Goal: Task Accomplishment & Management: Use online tool/utility

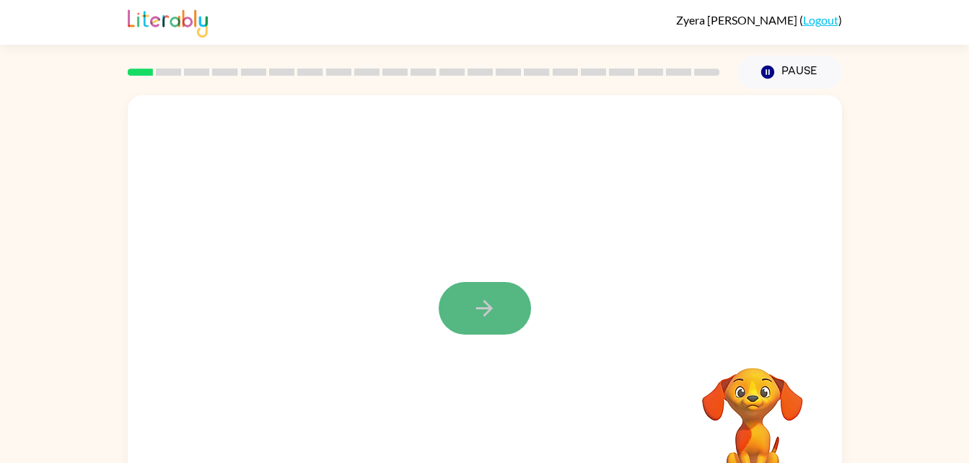
click at [484, 307] on icon "button" at bounding box center [484, 308] width 25 height 25
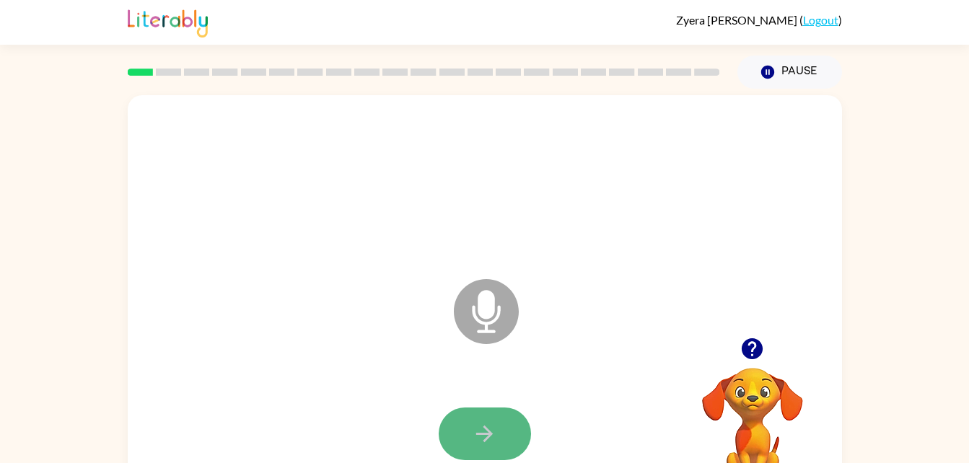
click at [461, 445] on button "button" at bounding box center [485, 434] width 92 height 53
click at [757, 372] on video "Your browser must support playing .mp4 files to use Literably. Please try using…" at bounding box center [753, 418] width 144 height 144
click at [762, 412] on video "Your browser must support playing .mp4 files to use Literably. Please try using…" at bounding box center [753, 418] width 144 height 144
click at [752, 336] on button "button" at bounding box center [752, 349] width 37 height 37
click at [753, 354] on video "Your browser must support playing .mp4 files to use Literably. Please try using…" at bounding box center [753, 418] width 144 height 144
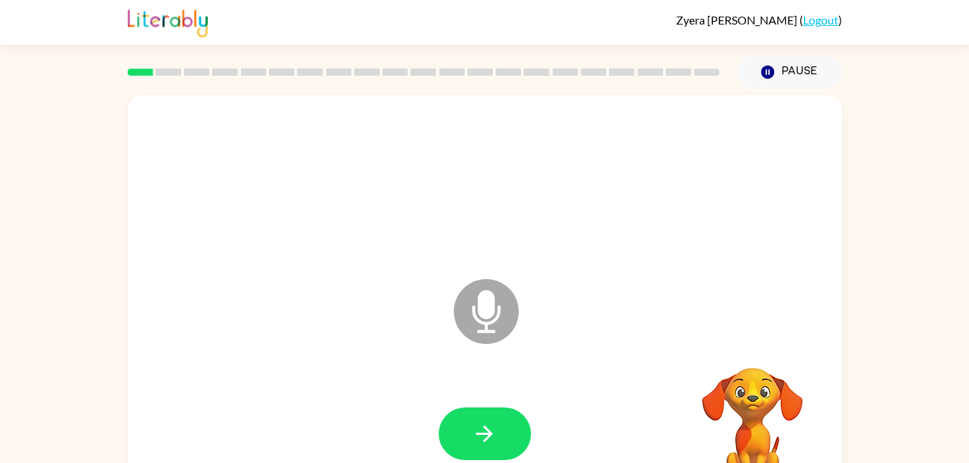
click at [471, 344] on icon "Microphone The Microphone is here when it is your turn to talk" at bounding box center [558, 330] width 217 height 108
click at [503, 367] on icon "Microphone The Microphone is here when it is your turn to talk" at bounding box center [558, 330] width 217 height 108
click at [492, 315] on icon "Microphone The Microphone is here when it is your turn to talk" at bounding box center [558, 330] width 217 height 108
click at [539, 328] on icon "Microphone The Microphone is here when it is your turn to talk" at bounding box center [558, 330] width 217 height 108
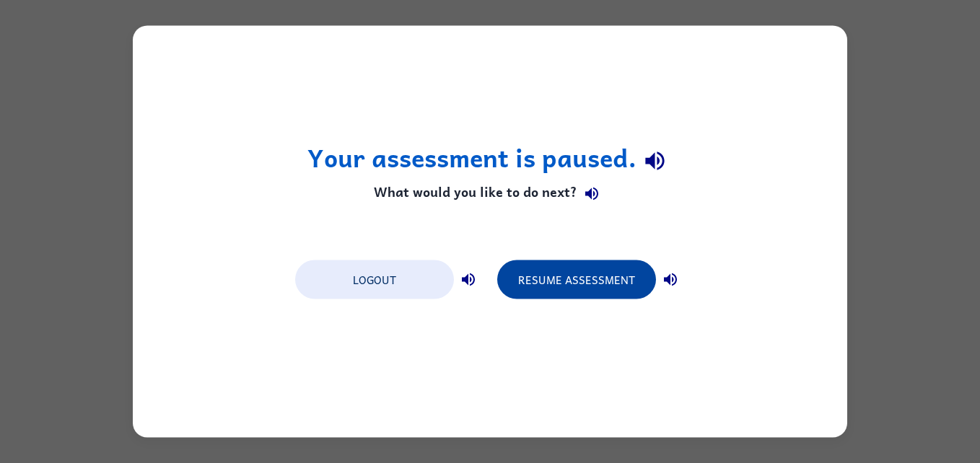
click at [565, 276] on button "Resume Assessment" at bounding box center [576, 280] width 159 height 39
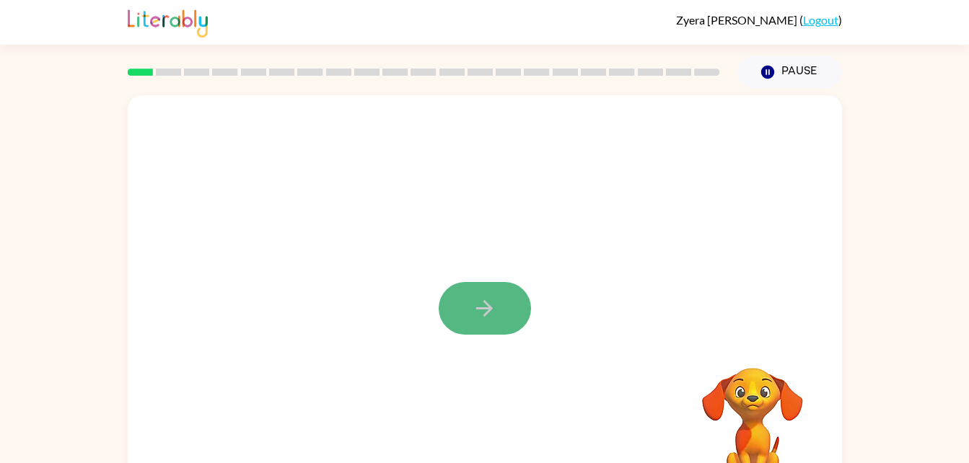
click at [463, 293] on button "button" at bounding box center [485, 308] width 92 height 53
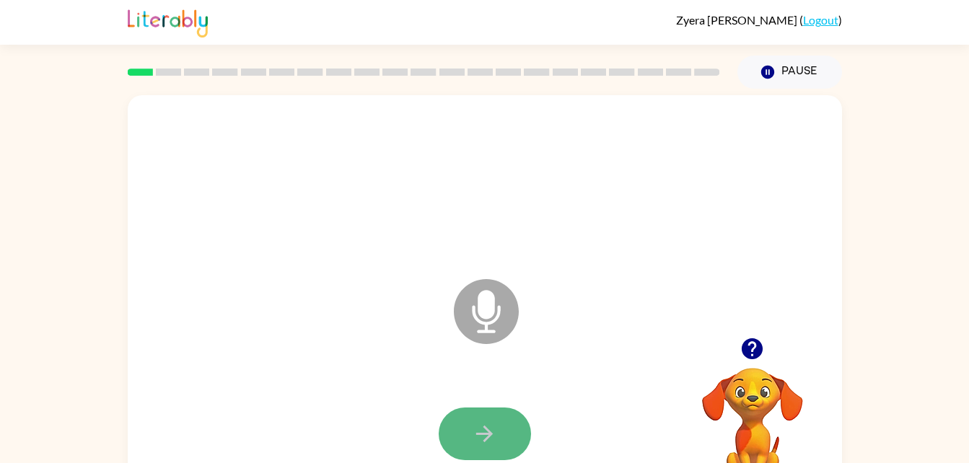
click at [466, 417] on button "button" at bounding box center [485, 434] width 92 height 53
click at [458, 298] on icon at bounding box center [486, 311] width 65 height 65
click at [494, 321] on icon "Microphone The Microphone is here when it is your turn to talk" at bounding box center [558, 330] width 217 height 108
click at [492, 320] on icon at bounding box center [486, 311] width 65 height 65
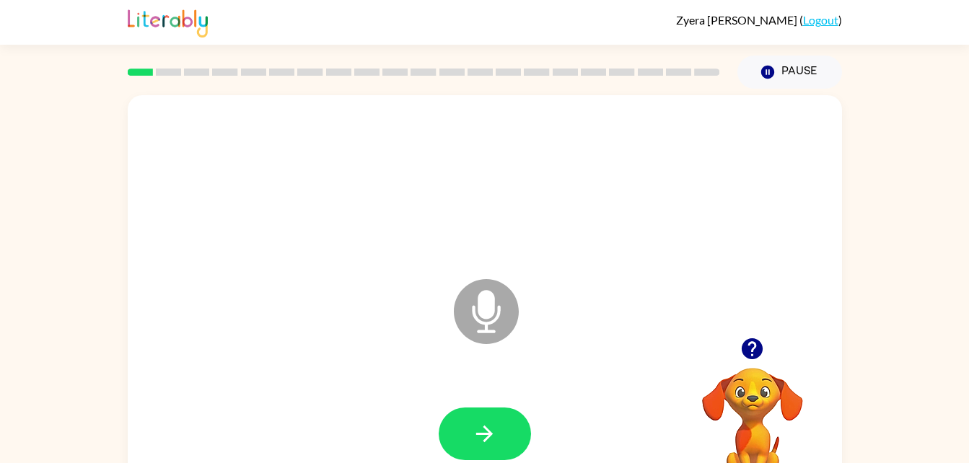
click at [492, 320] on icon at bounding box center [486, 311] width 65 height 65
click at [493, 321] on icon "Microphone The Microphone is here when it is your turn to talk" at bounding box center [558, 330] width 217 height 108
click at [723, 365] on div at bounding box center [753, 349] width 144 height 37
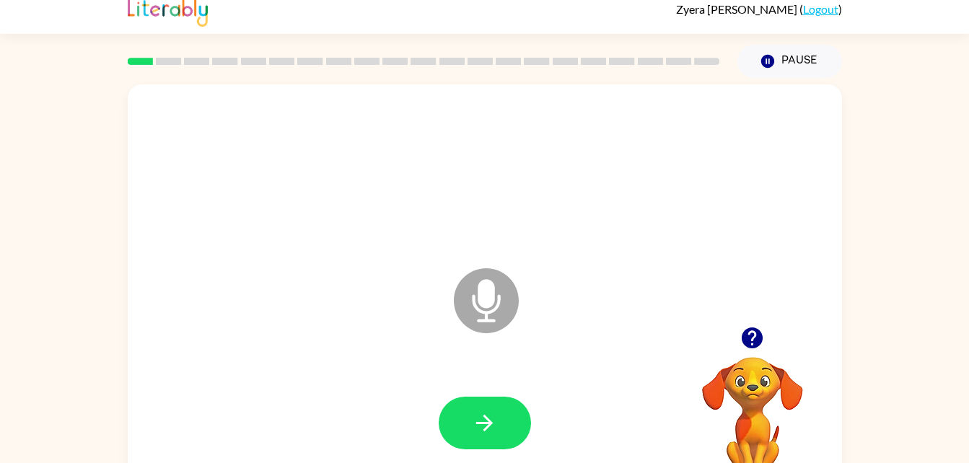
scroll to position [9, 0]
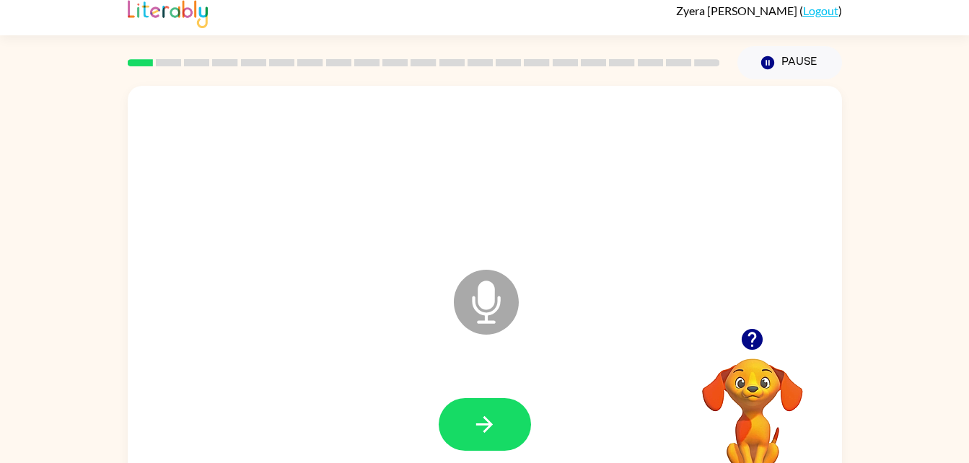
click at [518, 286] on icon "Microphone The Microphone is here when it is your turn to talk" at bounding box center [558, 320] width 217 height 108
click at [484, 302] on icon "Microphone The Microphone is here when it is your turn to talk" at bounding box center [558, 320] width 217 height 108
click at [756, 336] on icon "button" at bounding box center [752, 339] width 25 height 25
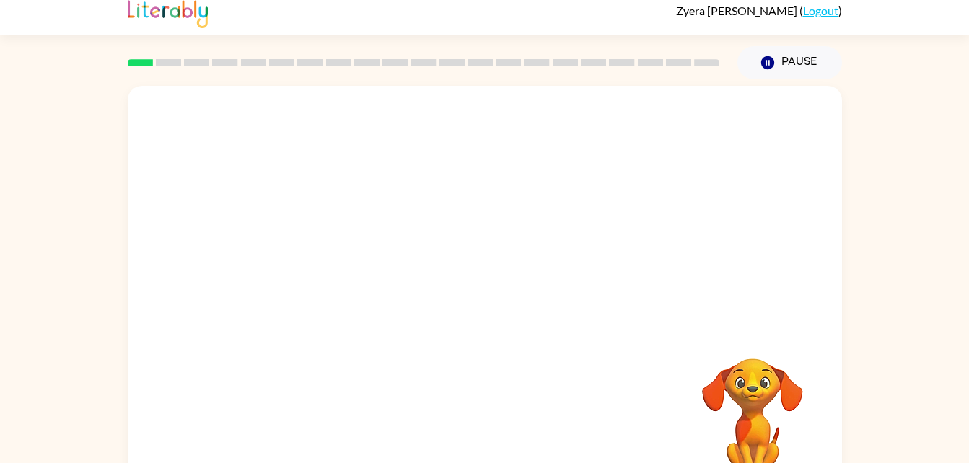
click at [164, 70] on div at bounding box center [424, 63] width 610 height 51
click at [162, 74] on div at bounding box center [424, 63] width 610 height 51
click at [788, 48] on button "Pause Pause" at bounding box center [790, 62] width 105 height 33
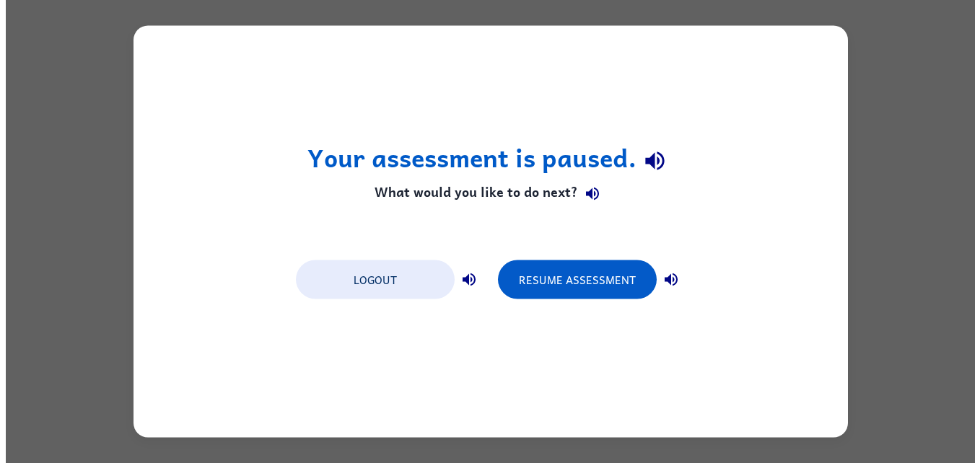
scroll to position [0, 0]
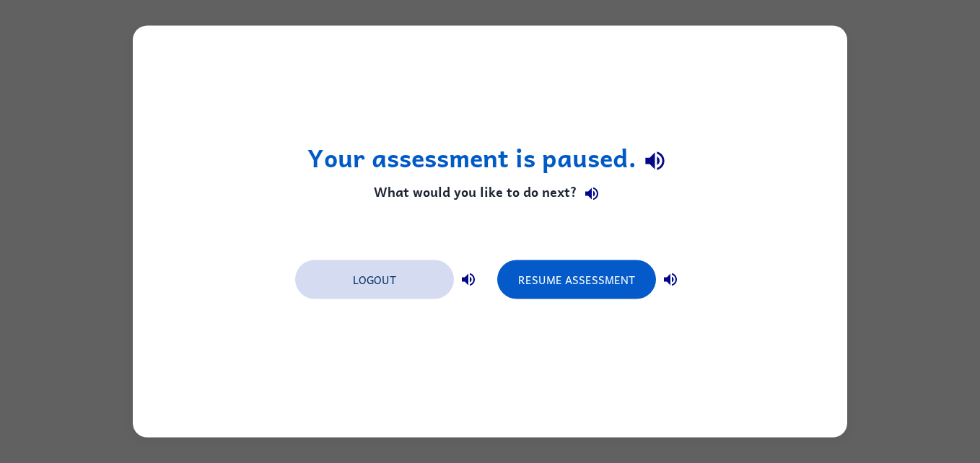
click at [428, 264] on button "Logout" at bounding box center [374, 280] width 159 height 39
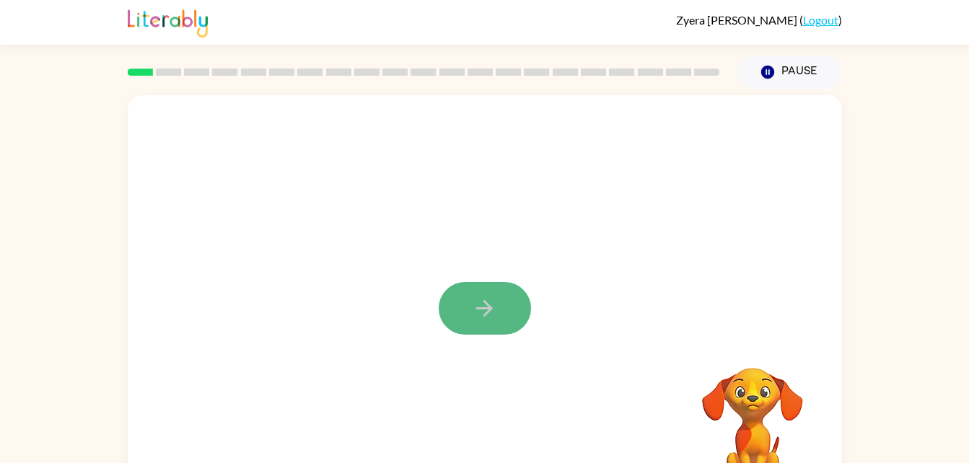
click at [501, 295] on button "button" at bounding box center [485, 308] width 92 height 53
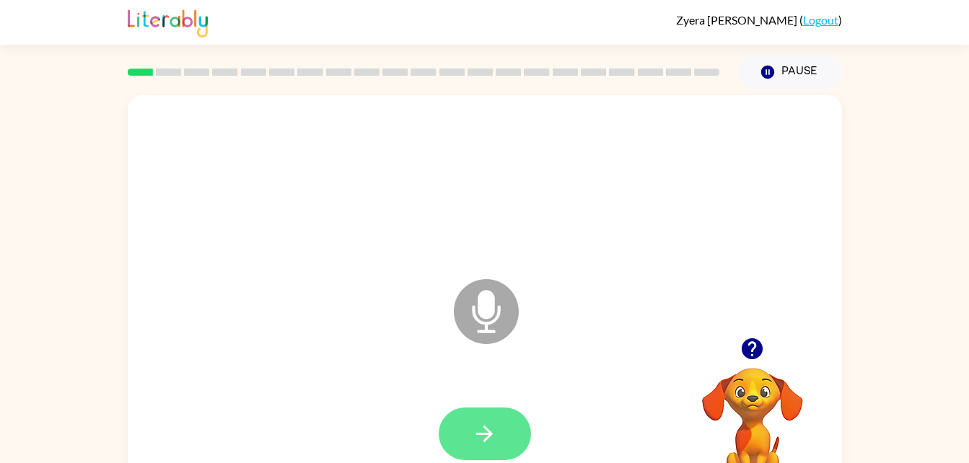
click at [512, 445] on button "button" at bounding box center [485, 434] width 92 height 53
click at [476, 457] on button "button" at bounding box center [485, 434] width 92 height 53
click at [501, 415] on button "button" at bounding box center [485, 434] width 92 height 53
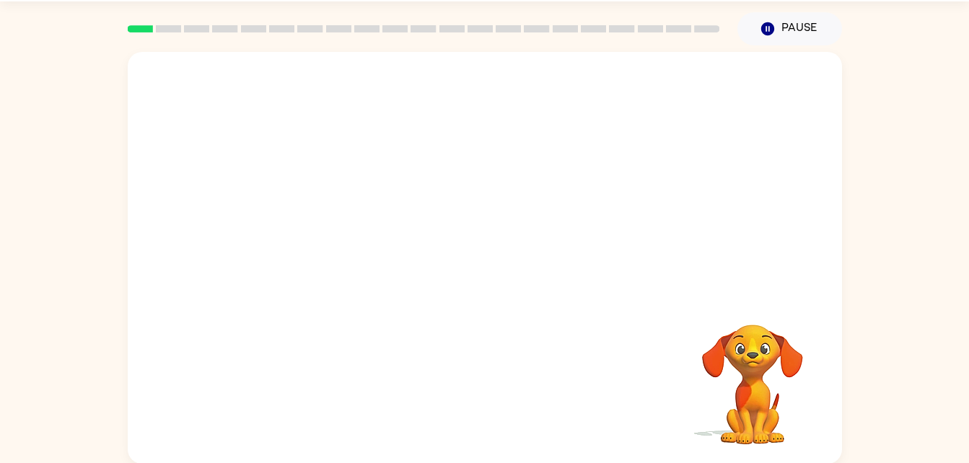
scroll to position [44, 0]
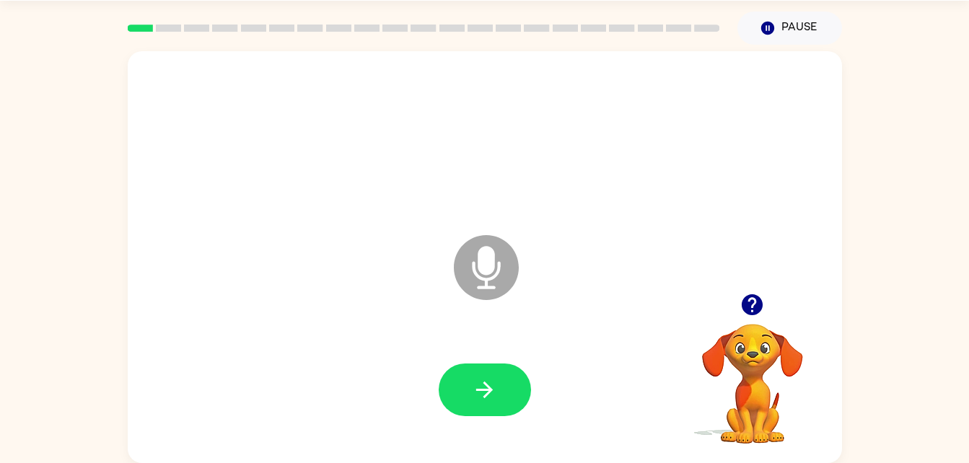
click at [484, 266] on icon "Microphone The Microphone is here when it is your turn to talk" at bounding box center [558, 286] width 217 height 108
click at [487, 328] on icon "Microphone The Microphone is here when it is your turn to talk" at bounding box center [558, 286] width 217 height 108
click at [506, 224] on div "Microphone The Microphone is here when it is your turn to talk" at bounding box center [450, 232] width 616 height 52
click at [492, 375] on button "button" at bounding box center [485, 390] width 92 height 53
click at [461, 389] on button "button" at bounding box center [485, 390] width 92 height 53
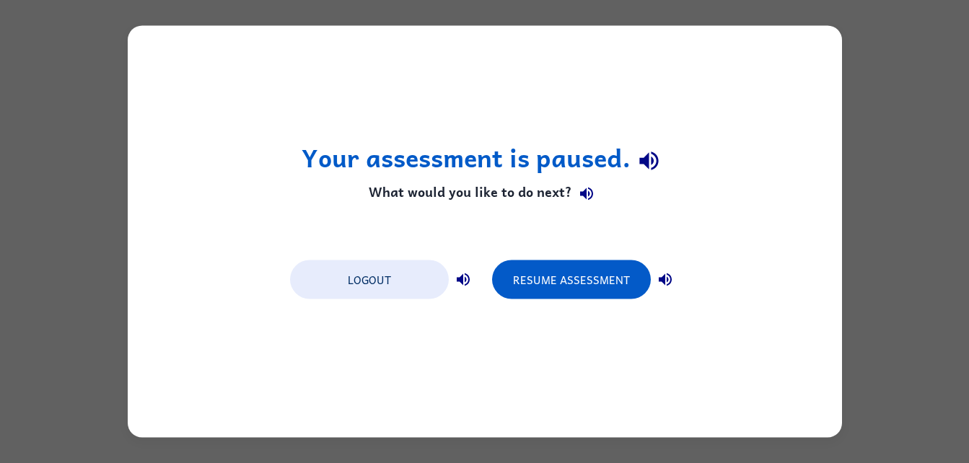
scroll to position [0, 0]
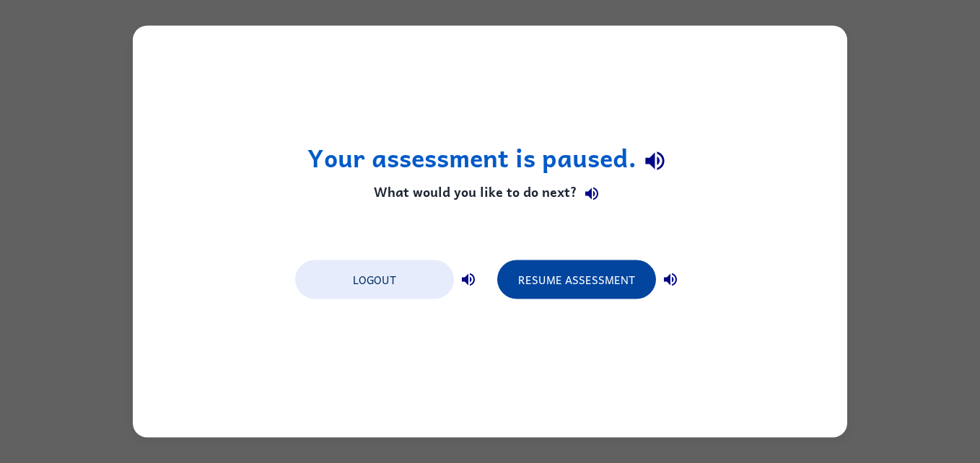
click at [538, 274] on button "Resume Assessment" at bounding box center [576, 280] width 159 height 39
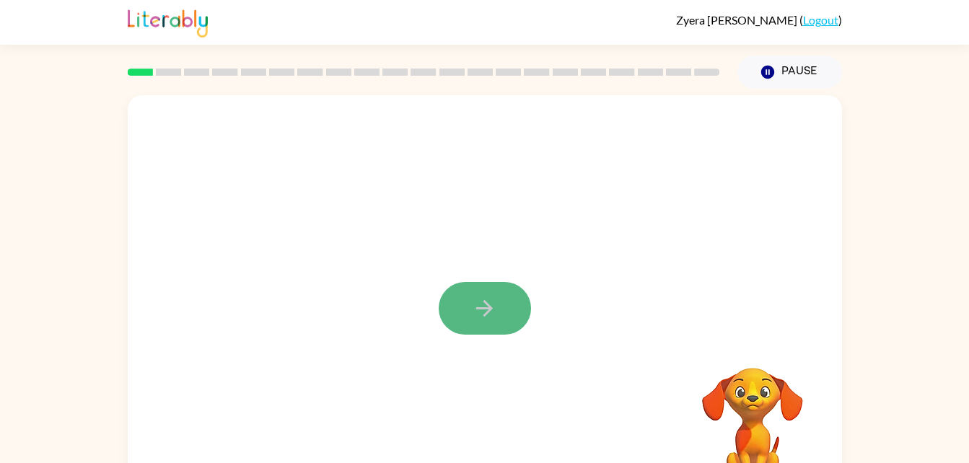
click at [472, 282] on button "button" at bounding box center [485, 308] width 92 height 53
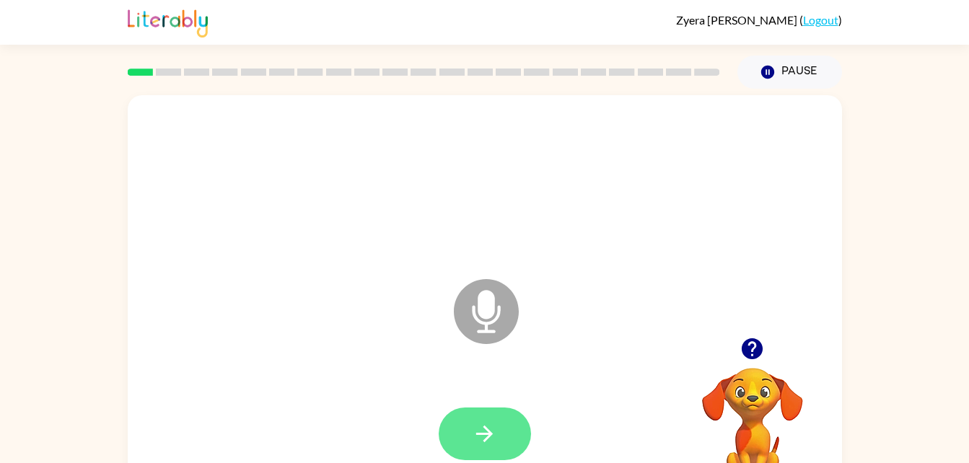
click at [505, 443] on button "button" at bounding box center [485, 434] width 92 height 53
click at [494, 422] on icon "button" at bounding box center [484, 434] width 25 height 25
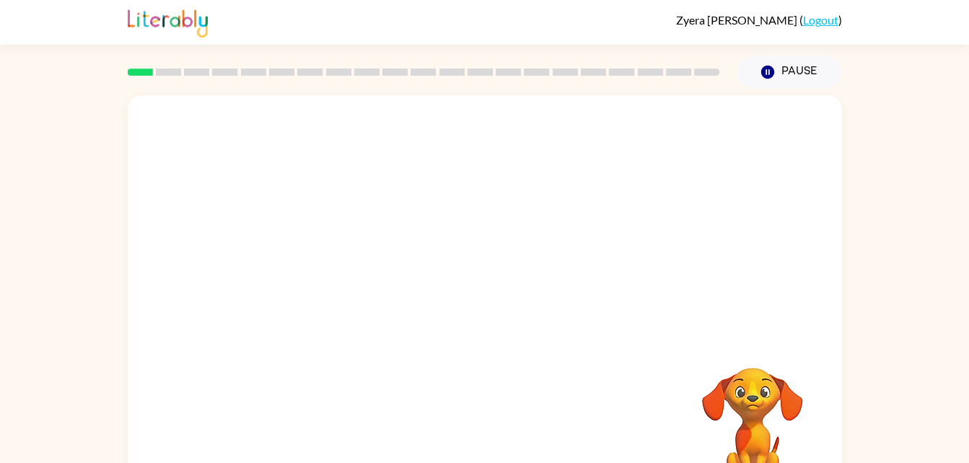
click at [494, 421] on div "Your browser must support playing .mp4 files to use Literably. Please try using…" at bounding box center [485, 301] width 715 height 412
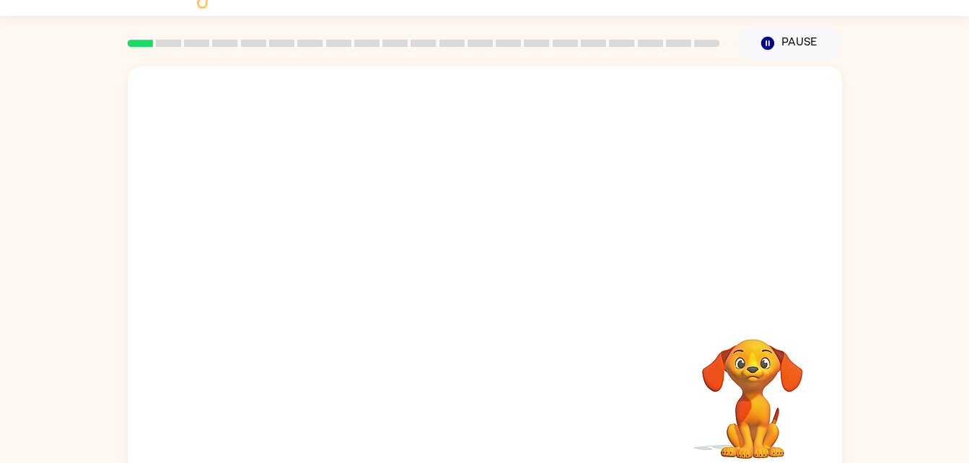
scroll to position [44, 0]
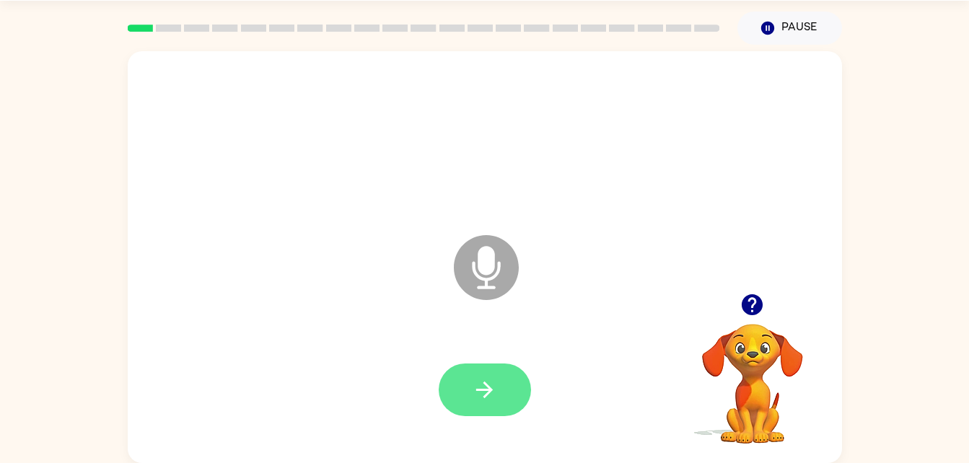
click at [484, 390] on icon "button" at bounding box center [484, 390] width 17 height 17
click at [14, 206] on div "Microphone The Microphone is here when it is your turn to talk Your browser mus…" at bounding box center [484, 254] width 969 height 419
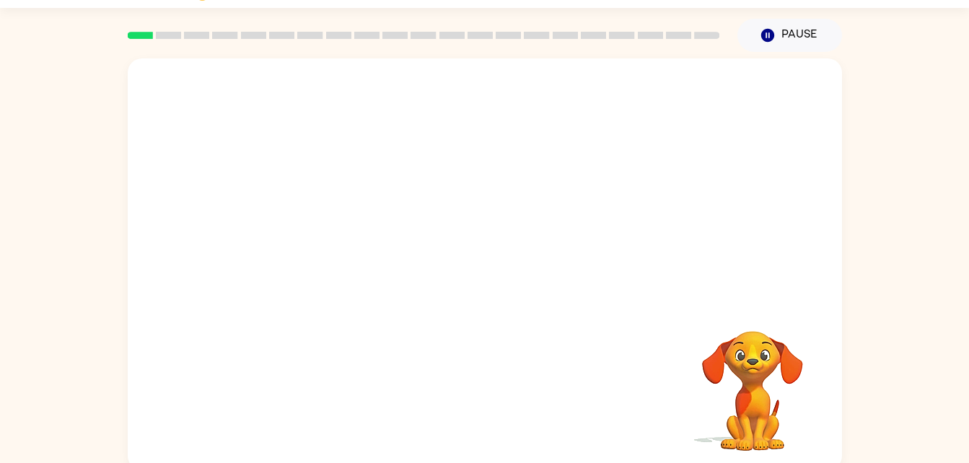
scroll to position [44, 0]
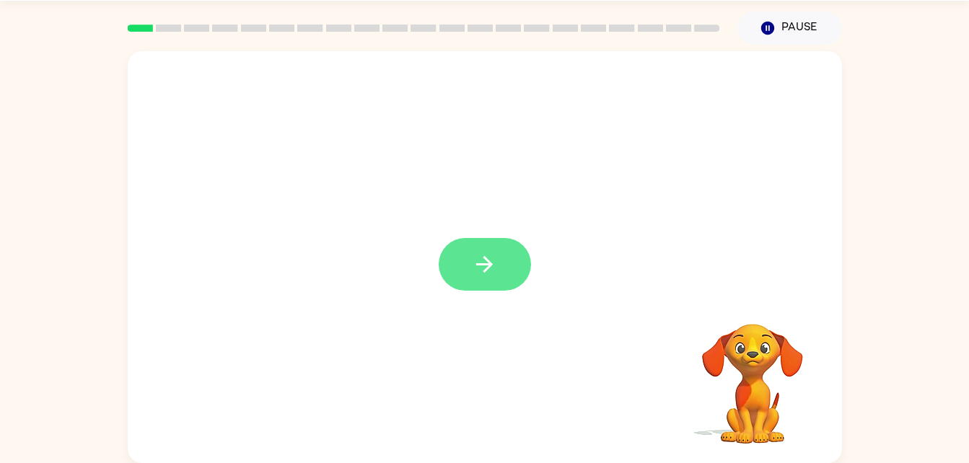
click at [488, 279] on button "button" at bounding box center [485, 264] width 92 height 53
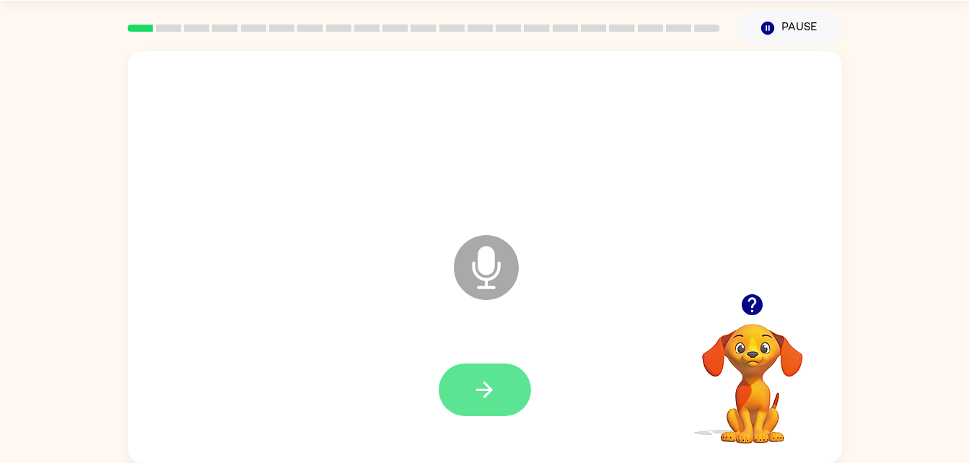
click at [504, 407] on button "button" at bounding box center [485, 390] width 92 height 53
click at [503, 409] on button "button" at bounding box center [485, 390] width 92 height 53
click at [425, 16] on div at bounding box center [424, 28] width 610 height 51
click at [477, 401] on icon "button" at bounding box center [484, 390] width 25 height 25
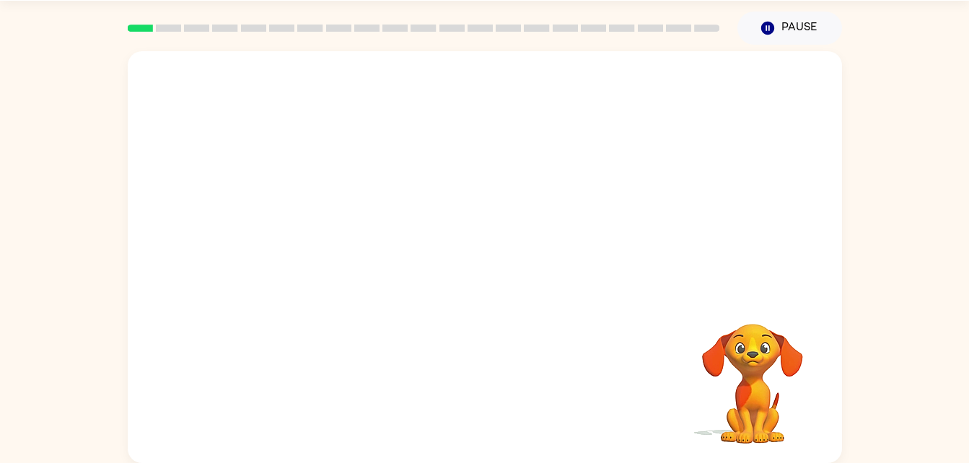
click at [422, 23] on div at bounding box center [424, 28] width 610 height 51
drag, startPoint x: 477, startPoint y: 401, endPoint x: 422, endPoint y: 26, distance: 379.4
click at [422, 26] on div at bounding box center [424, 28] width 610 height 51
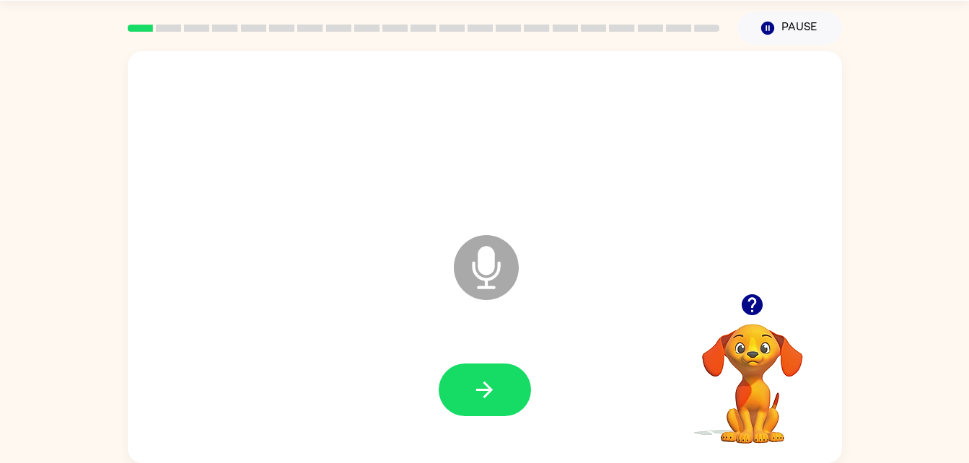
drag, startPoint x: 417, startPoint y: 353, endPoint x: 477, endPoint y: 430, distance: 97.6
click at [477, 430] on div at bounding box center [485, 390] width 686 height 118
click at [466, 396] on button "button" at bounding box center [485, 390] width 92 height 53
click at [488, 392] on icon "button" at bounding box center [484, 390] width 25 height 25
click at [489, 380] on icon "button" at bounding box center [484, 390] width 25 height 25
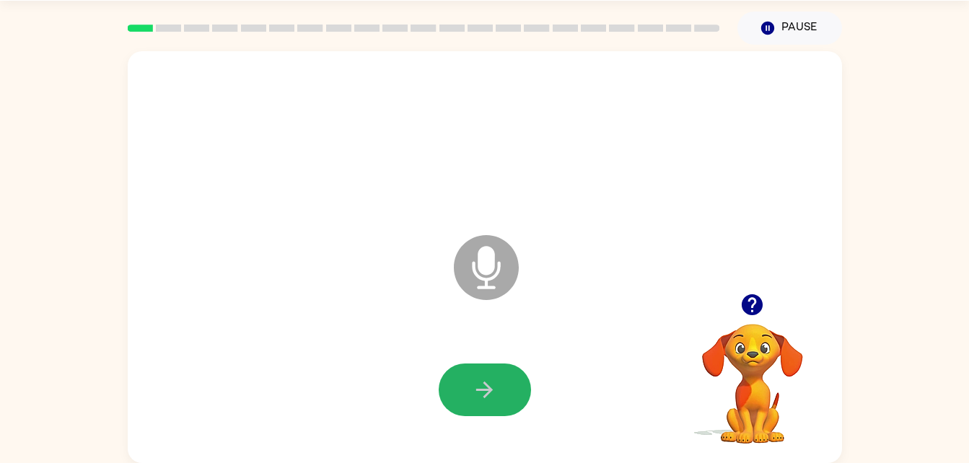
click at [489, 380] on icon "button" at bounding box center [484, 390] width 25 height 25
click at [518, 391] on button "button" at bounding box center [485, 390] width 92 height 53
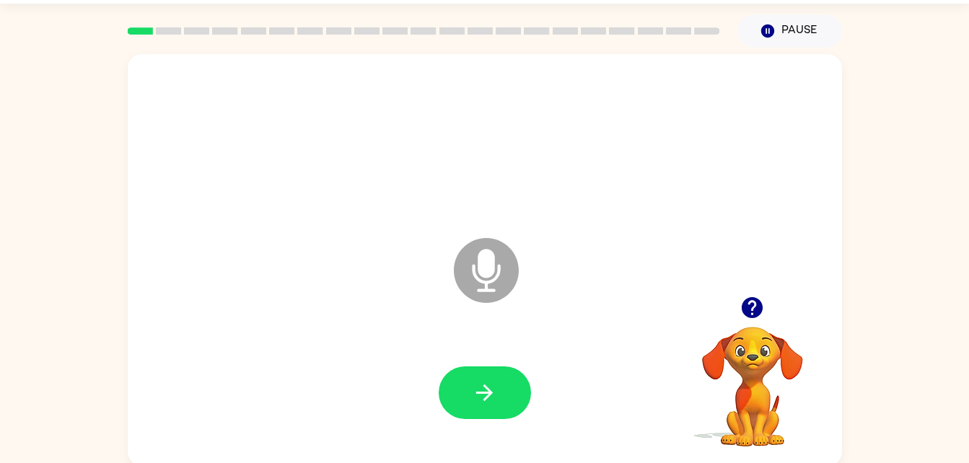
scroll to position [40, 0]
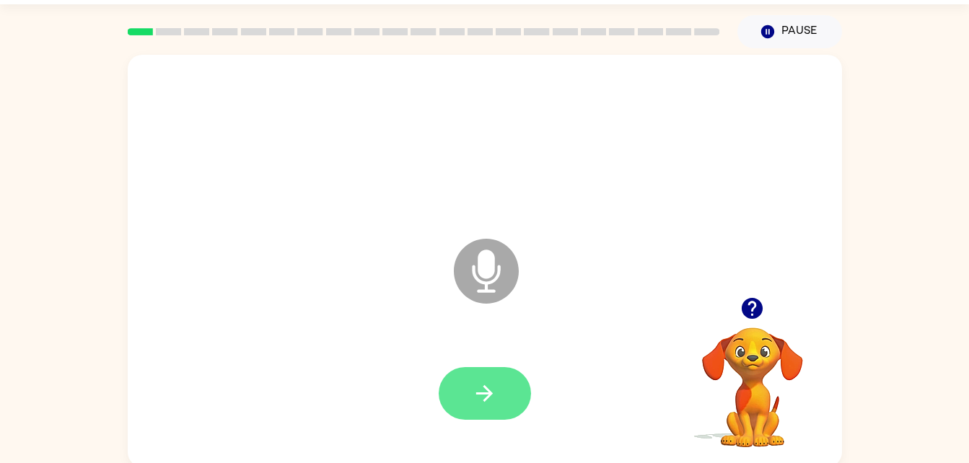
click at [502, 385] on button "button" at bounding box center [485, 393] width 92 height 53
click at [505, 392] on button "button" at bounding box center [485, 393] width 92 height 53
click at [570, 427] on div at bounding box center [485, 394] width 686 height 118
click at [502, 387] on button "button" at bounding box center [485, 393] width 92 height 53
click at [470, 411] on button "button" at bounding box center [485, 393] width 92 height 53
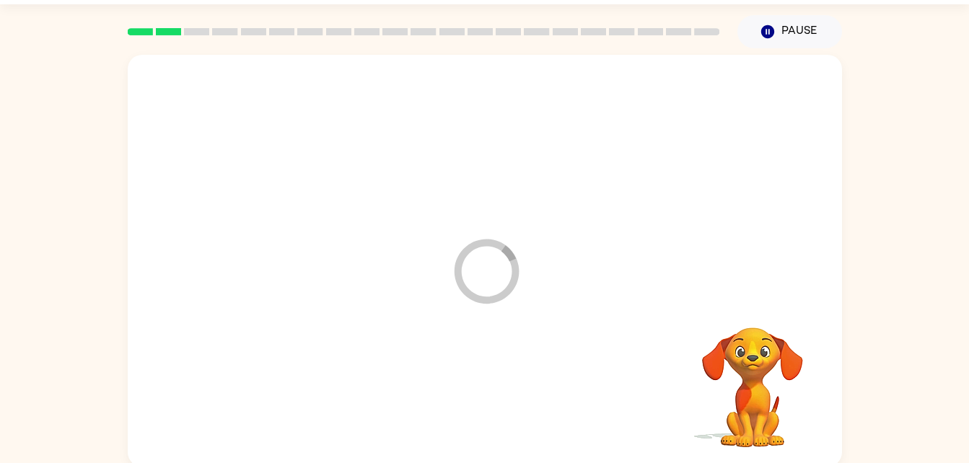
click at [478, 388] on div at bounding box center [485, 394] width 686 height 118
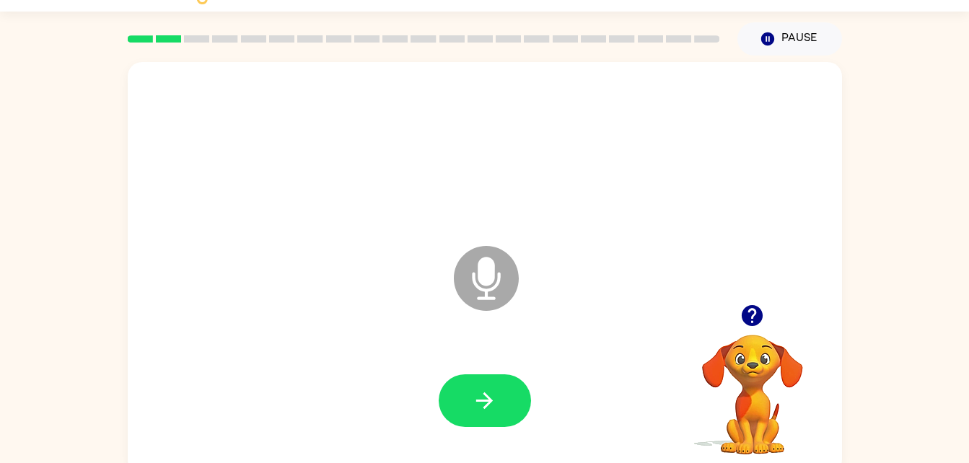
scroll to position [44, 0]
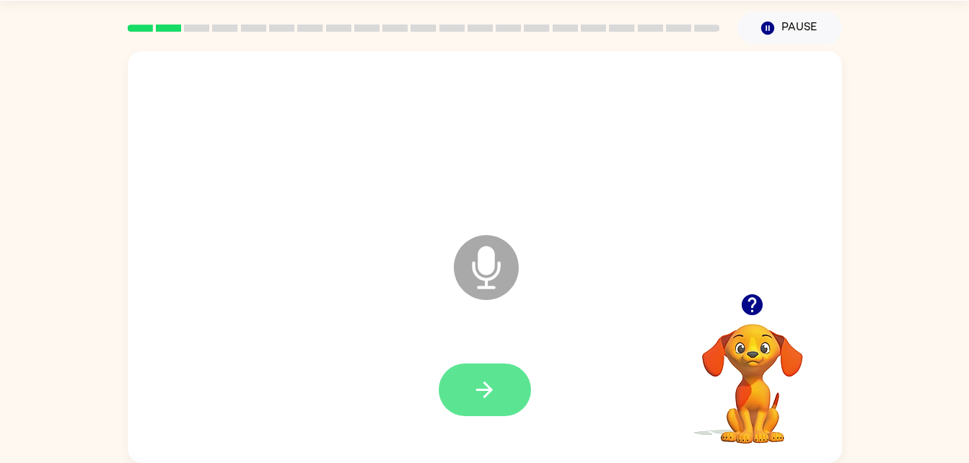
click at [508, 388] on button "button" at bounding box center [485, 390] width 92 height 53
click at [481, 383] on icon "button" at bounding box center [484, 390] width 25 height 25
click at [500, 384] on button "button" at bounding box center [485, 390] width 92 height 53
click at [492, 370] on button "button" at bounding box center [485, 390] width 92 height 53
click at [502, 380] on button "button" at bounding box center [485, 390] width 92 height 53
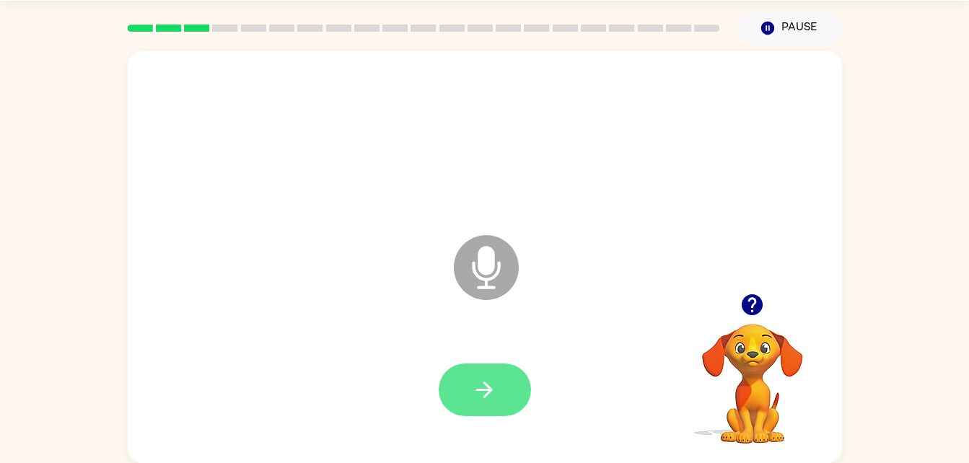
click at [505, 398] on div at bounding box center [485, 390] width 92 height 53
click at [507, 397] on button "button" at bounding box center [485, 390] width 92 height 53
click at [507, 397] on div at bounding box center [485, 390] width 92 height 53
click at [502, 393] on button "button" at bounding box center [485, 390] width 92 height 53
click at [492, 396] on icon "button" at bounding box center [484, 390] width 25 height 25
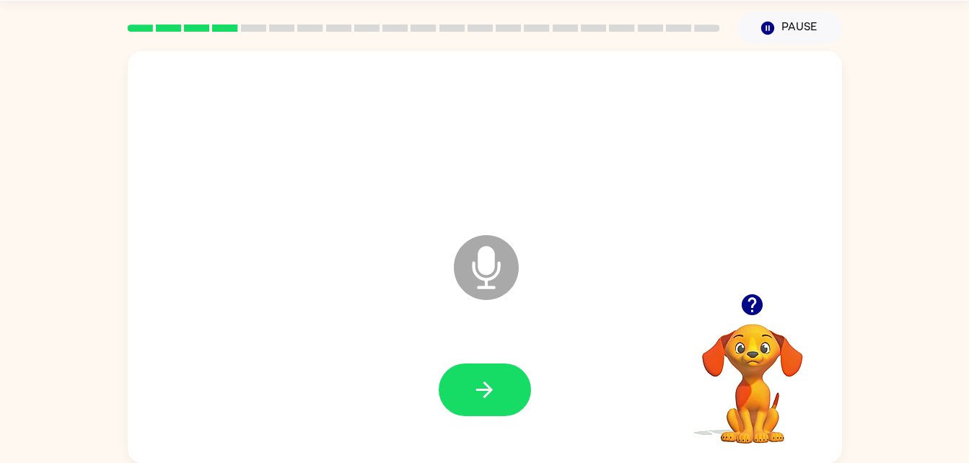
drag, startPoint x: 499, startPoint y: 398, endPoint x: 487, endPoint y: 406, distance: 14.6
click at [487, 406] on button "button" at bounding box center [485, 390] width 92 height 53
click at [484, 378] on icon "button" at bounding box center [484, 390] width 25 height 25
click at [461, 404] on button "button" at bounding box center [485, 390] width 92 height 53
click at [467, 400] on button "button" at bounding box center [485, 390] width 92 height 53
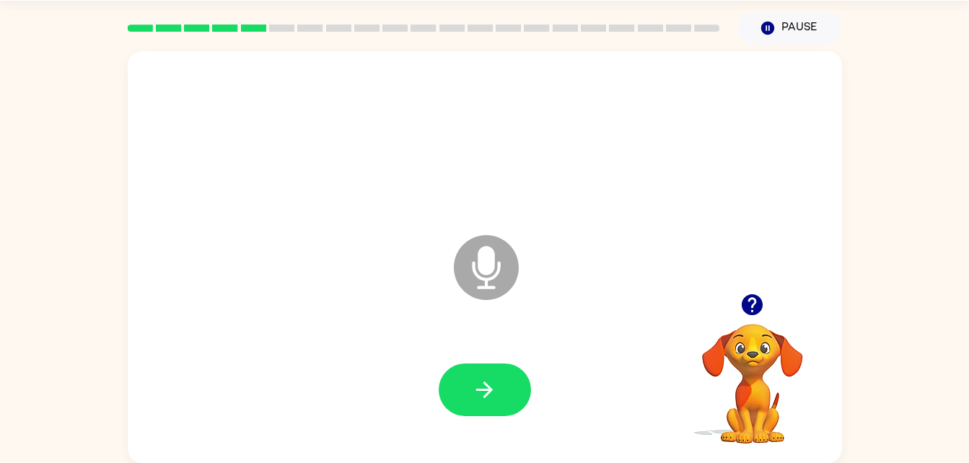
click at [749, 326] on video "Your browser must support playing .mp4 files to use Literably. Please try using…" at bounding box center [753, 374] width 144 height 144
click at [746, 300] on icon "button" at bounding box center [752, 305] width 21 height 21
click at [747, 314] on icon "button" at bounding box center [752, 305] width 21 height 21
drag, startPoint x: 488, startPoint y: 376, endPoint x: 493, endPoint y: 391, distance: 15.3
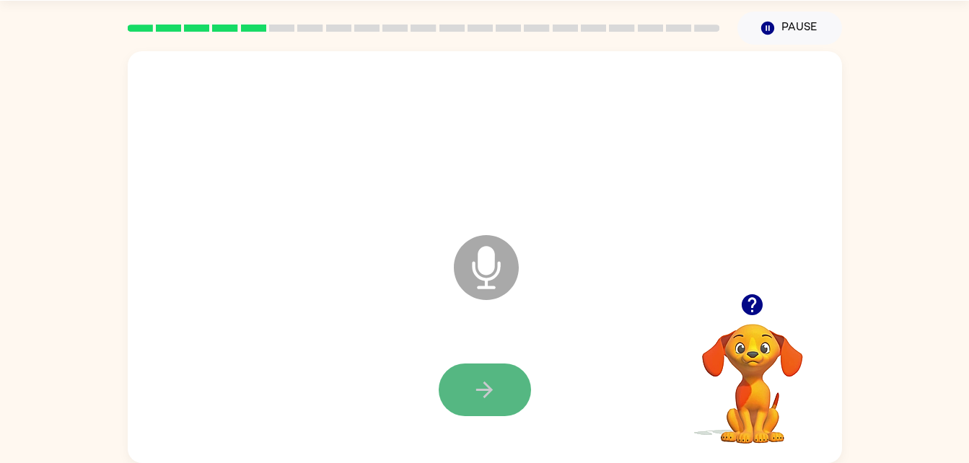
click at [493, 391] on button "button" at bounding box center [485, 390] width 92 height 53
click at [492, 383] on icon "button" at bounding box center [484, 390] width 25 height 25
click at [497, 390] on button "button" at bounding box center [485, 390] width 92 height 53
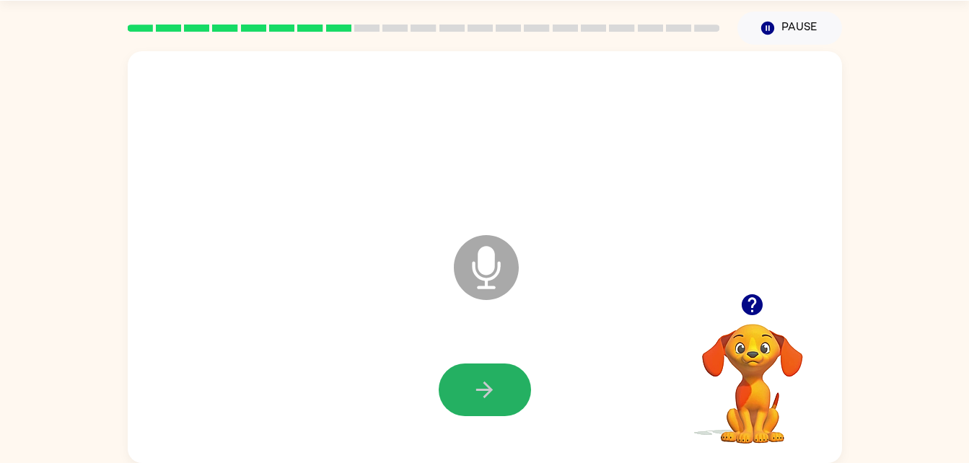
click at [497, 390] on icon "button" at bounding box center [484, 390] width 25 height 25
click at [500, 383] on button "button" at bounding box center [485, 390] width 92 height 53
click at [492, 384] on icon "button" at bounding box center [484, 390] width 25 height 25
click at [493, 383] on icon "button" at bounding box center [484, 390] width 25 height 25
click at [494, 382] on icon "button" at bounding box center [484, 390] width 25 height 25
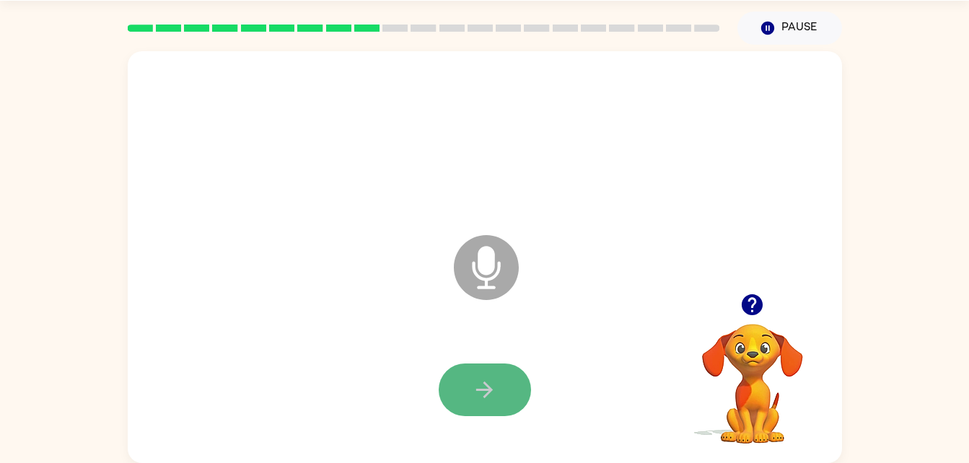
click at [458, 409] on button "button" at bounding box center [485, 390] width 92 height 53
click at [458, 406] on button "button" at bounding box center [485, 390] width 92 height 53
click at [453, 404] on button "button" at bounding box center [485, 390] width 92 height 53
click at [455, 405] on button "button" at bounding box center [485, 390] width 92 height 53
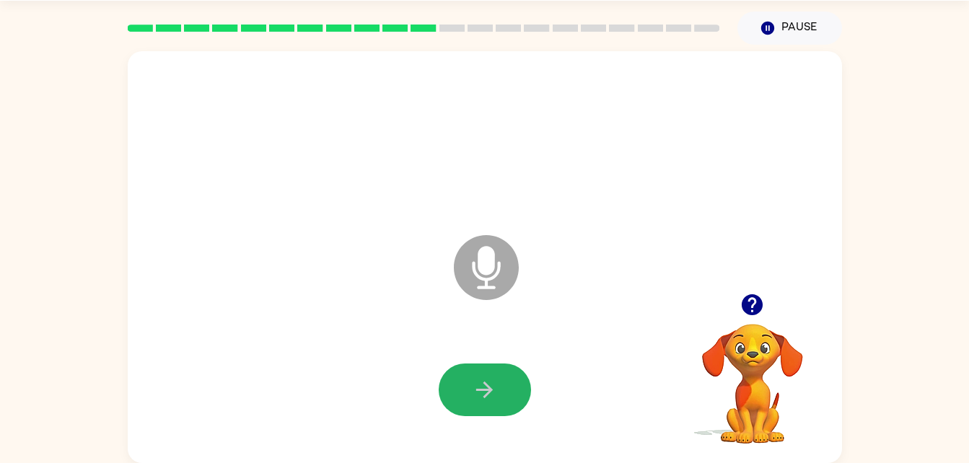
drag, startPoint x: 491, startPoint y: 367, endPoint x: 500, endPoint y: 383, distance: 18.1
click at [500, 383] on button "button" at bounding box center [485, 390] width 92 height 53
click at [499, 383] on button "button" at bounding box center [485, 390] width 92 height 53
click at [503, 385] on button "button" at bounding box center [485, 390] width 92 height 53
drag, startPoint x: 503, startPoint y: 385, endPoint x: 520, endPoint y: 403, distance: 24.5
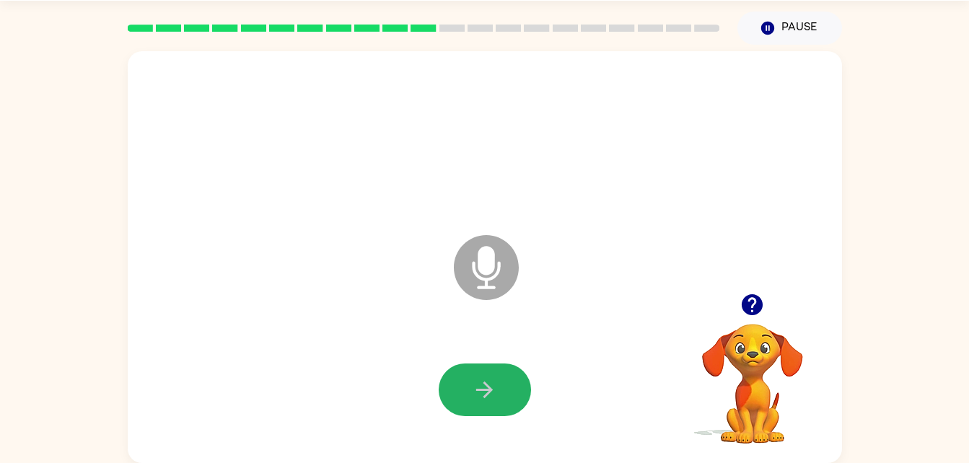
click at [520, 403] on button "button" at bounding box center [485, 390] width 92 height 53
click at [514, 399] on div at bounding box center [485, 390] width 92 height 53
drag, startPoint x: 596, startPoint y: 380, endPoint x: 479, endPoint y: 400, distance: 118.6
click at [479, 400] on div at bounding box center [485, 390] width 686 height 118
drag, startPoint x: 507, startPoint y: 383, endPoint x: 490, endPoint y: 374, distance: 18.7
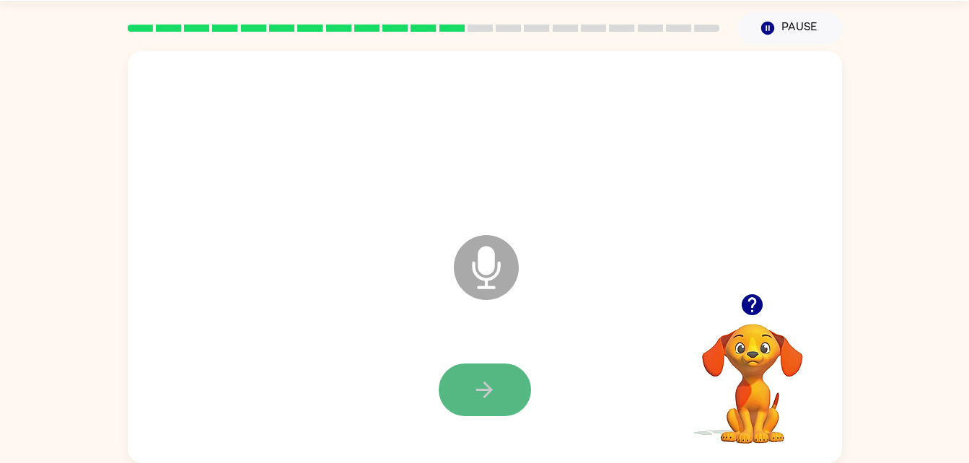
click at [490, 374] on button "button" at bounding box center [485, 390] width 92 height 53
drag, startPoint x: 492, startPoint y: 374, endPoint x: 721, endPoint y: 336, distance: 232.0
click at [697, 350] on div "Microphone The Microphone is here when it is your turn to talk Your browser mus…" at bounding box center [485, 257] width 715 height 412
click at [748, 295] on icon "button" at bounding box center [752, 304] width 25 height 25
click at [489, 379] on icon "button" at bounding box center [484, 390] width 25 height 25
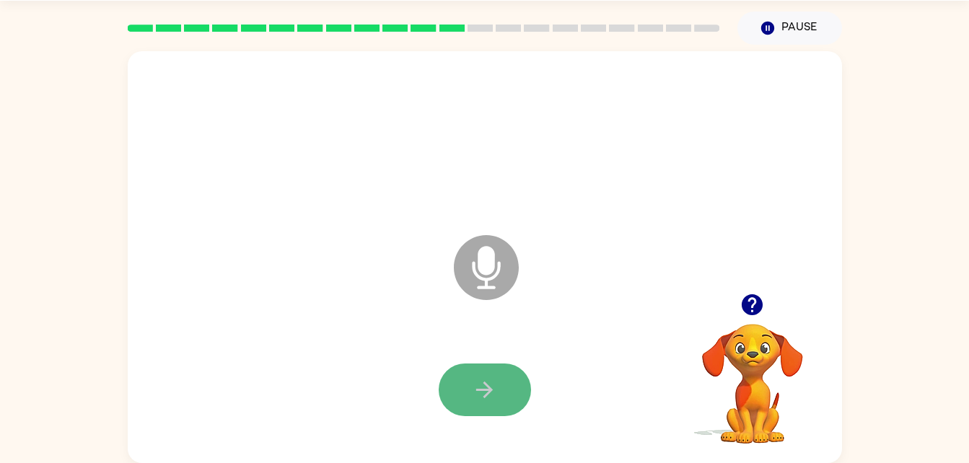
click at [495, 391] on icon "button" at bounding box center [484, 390] width 25 height 25
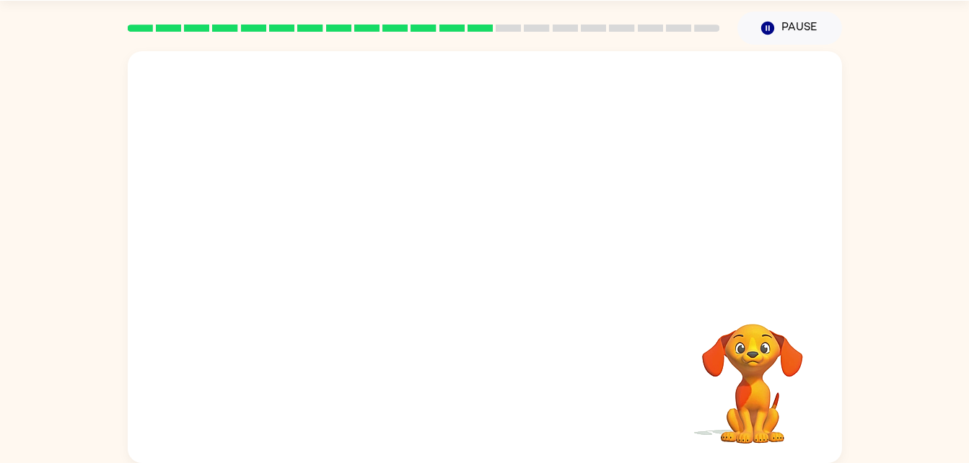
click at [495, 391] on div "Your browser must support playing .mp4 files to use Literably. Please try using…" at bounding box center [485, 257] width 715 height 412
drag, startPoint x: 495, startPoint y: 391, endPoint x: 476, endPoint y: 400, distance: 21.6
click at [476, 400] on div "Your browser must support playing .mp4 files to use Literably. Please try using…" at bounding box center [485, 257] width 715 height 412
drag, startPoint x: 487, startPoint y: 408, endPoint x: 479, endPoint y: 362, distance: 46.9
click at [479, 362] on div "Your browser must support playing .mp4 files to use Literably. Please try using…" at bounding box center [485, 257] width 715 height 412
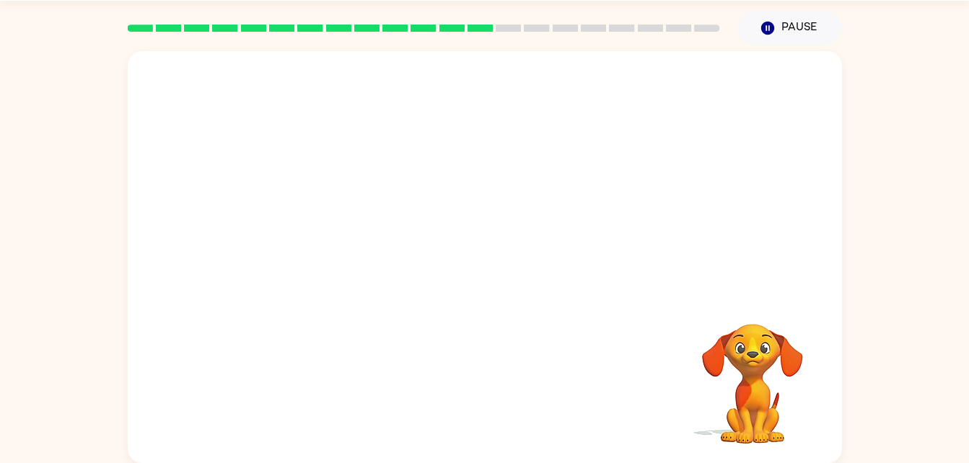
click at [469, 287] on div at bounding box center [485, 172] width 715 height 243
drag, startPoint x: 466, startPoint y: 269, endPoint x: 456, endPoint y: 158, distance: 110.9
click at [456, 158] on div at bounding box center [485, 172] width 715 height 243
click at [489, 83] on div at bounding box center [485, 172] width 715 height 243
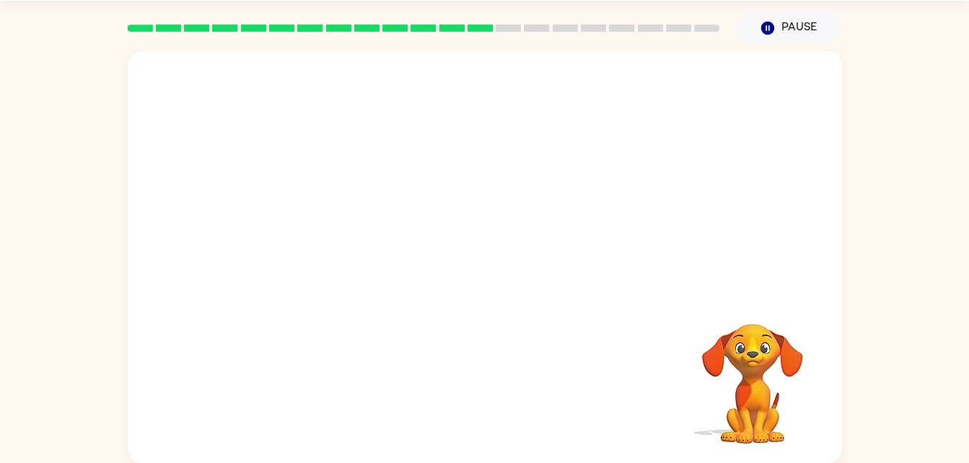
click at [500, 393] on div at bounding box center [485, 390] width 686 height 118
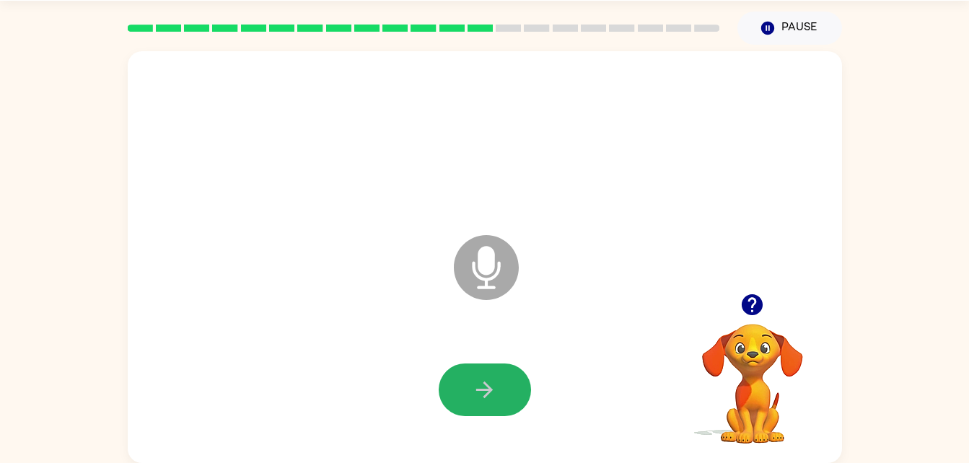
drag, startPoint x: 480, startPoint y: 376, endPoint x: 491, endPoint y: 373, distance: 11.2
click at [492, 377] on button "button" at bounding box center [485, 390] width 92 height 53
click at [491, 373] on button "button" at bounding box center [485, 390] width 92 height 53
click at [480, 375] on button "button" at bounding box center [485, 390] width 92 height 53
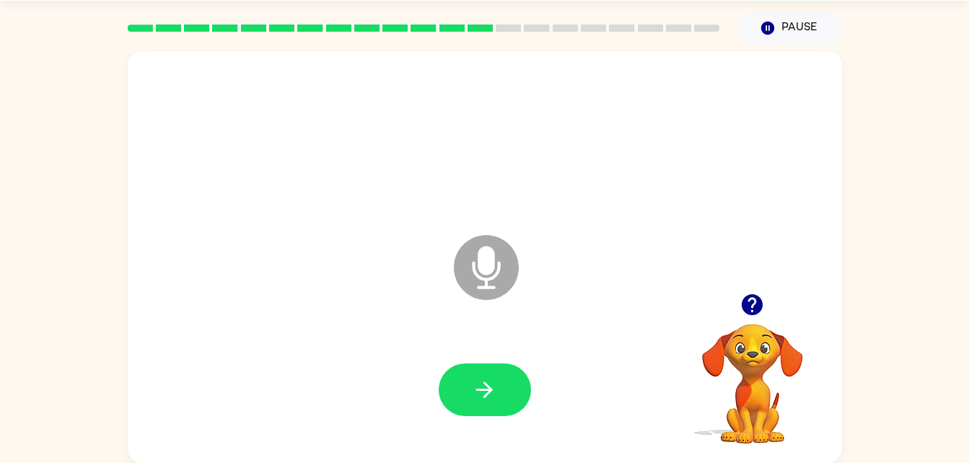
drag, startPoint x: 469, startPoint y: 373, endPoint x: 471, endPoint y: 362, distance: 11.6
click at [471, 362] on div at bounding box center [485, 390] width 686 height 118
drag, startPoint x: 396, startPoint y: 372, endPoint x: 532, endPoint y: 381, distance: 136.7
click at [532, 381] on div at bounding box center [485, 390] width 686 height 118
click at [468, 368] on button "button" at bounding box center [485, 390] width 92 height 53
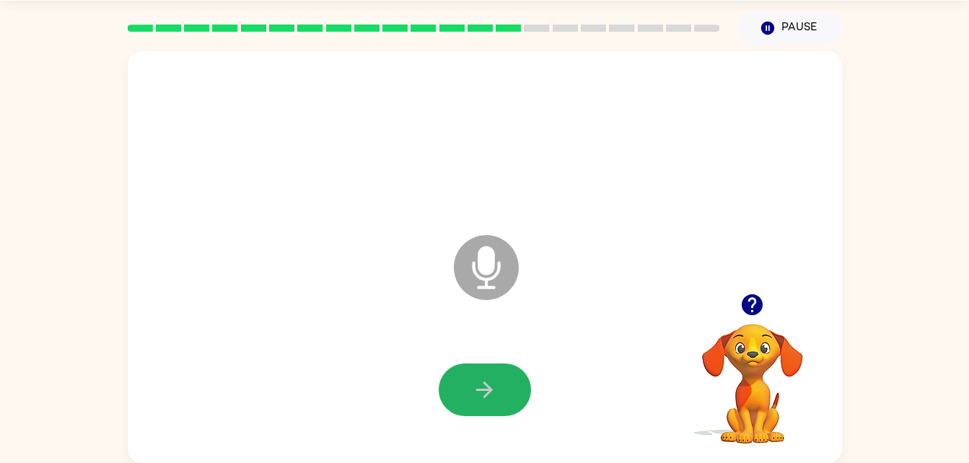
click at [475, 403] on button "button" at bounding box center [485, 390] width 92 height 53
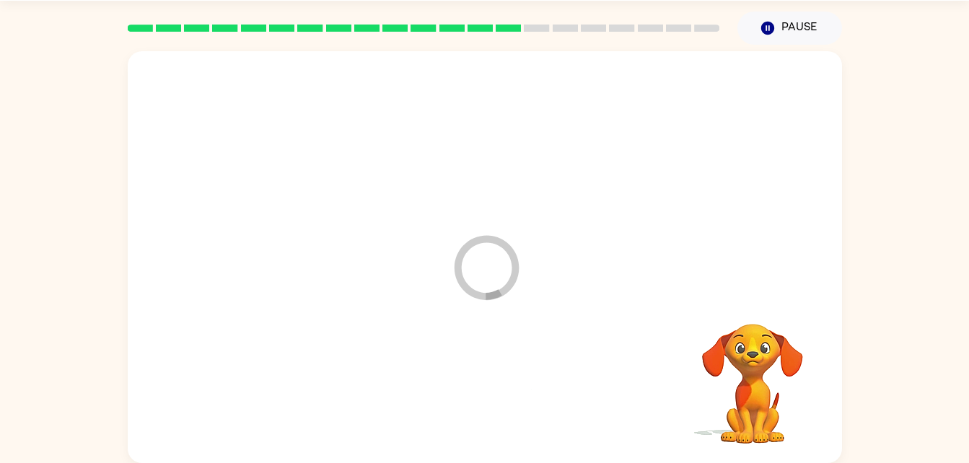
click at [475, 403] on div at bounding box center [485, 390] width 686 height 118
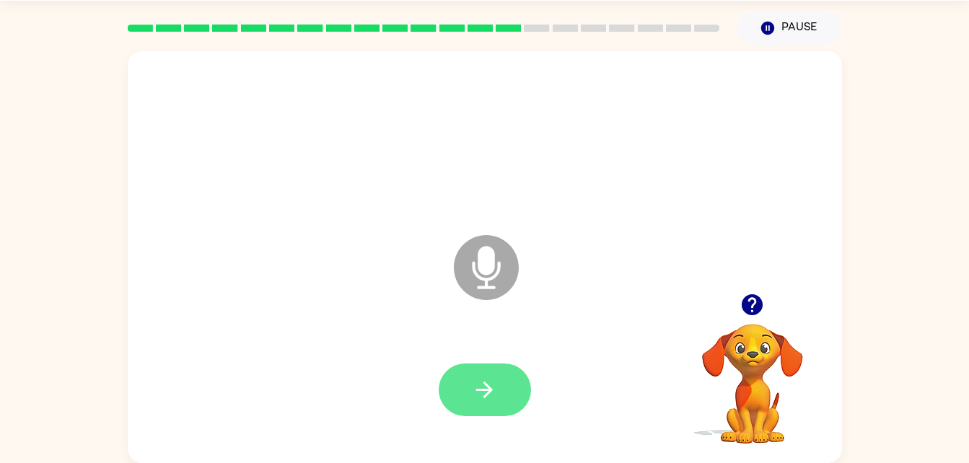
click at [481, 404] on div at bounding box center [485, 390] width 686 height 118
click at [481, 404] on button "button" at bounding box center [485, 390] width 92 height 53
click at [484, 404] on button "button" at bounding box center [485, 390] width 92 height 53
drag, startPoint x: 484, startPoint y: 404, endPoint x: 490, endPoint y: 396, distance: 9.2
click at [490, 396] on button "button" at bounding box center [485, 390] width 92 height 53
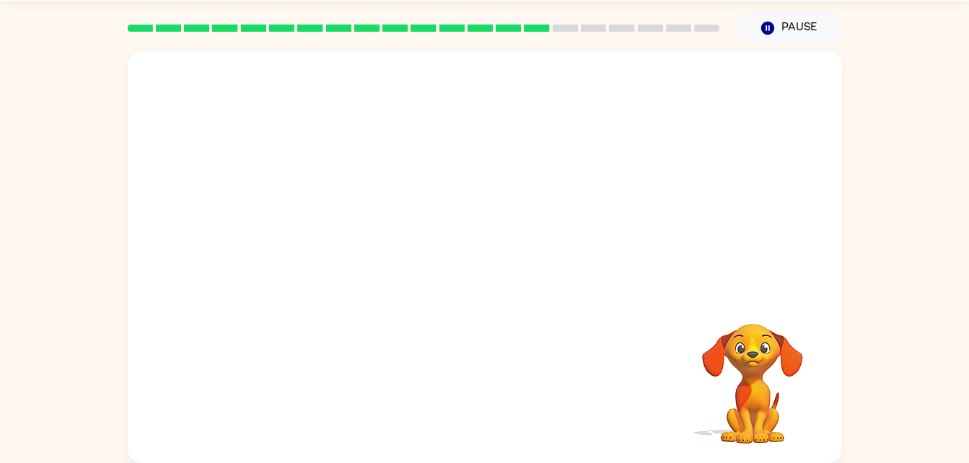
click at [490, 396] on div at bounding box center [485, 390] width 686 height 118
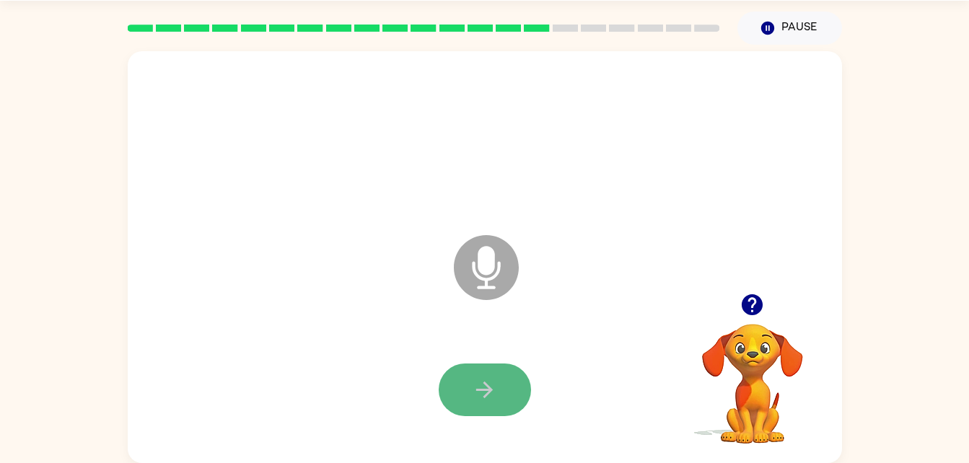
click at [469, 396] on button "button" at bounding box center [485, 390] width 92 height 53
drag, startPoint x: 469, startPoint y: 396, endPoint x: 462, endPoint y: 398, distance: 7.5
click at [462, 398] on button "button" at bounding box center [485, 390] width 92 height 53
click at [463, 403] on button "button" at bounding box center [485, 390] width 92 height 53
drag, startPoint x: 463, startPoint y: 403, endPoint x: 439, endPoint y: 363, distance: 46.7
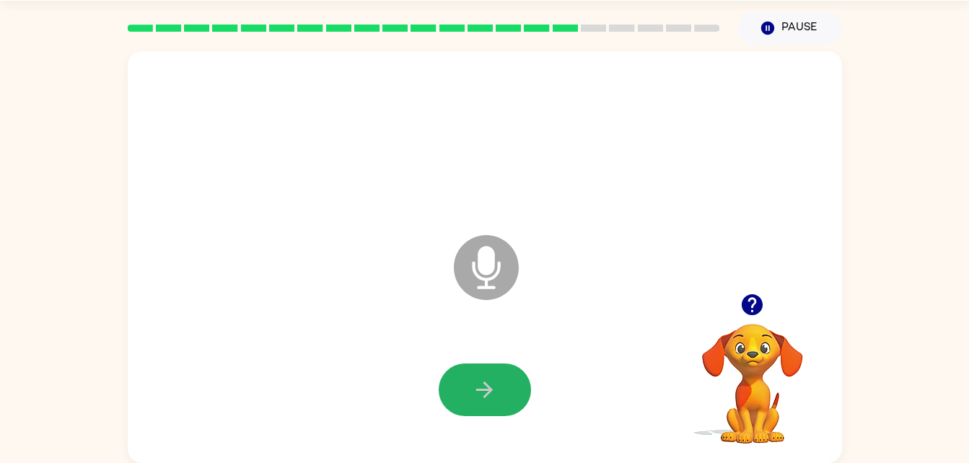
click at [465, 399] on button "button" at bounding box center [485, 390] width 92 height 53
click at [457, 376] on button "button" at bounding box center [485, 390] width 92 height 53
click at [476, 400] on icon "button" at bounding box center [484, 390] width 25 height 25
click at [754, 302] on icon "button" at bounding box center [752, 305] width 21 height 21
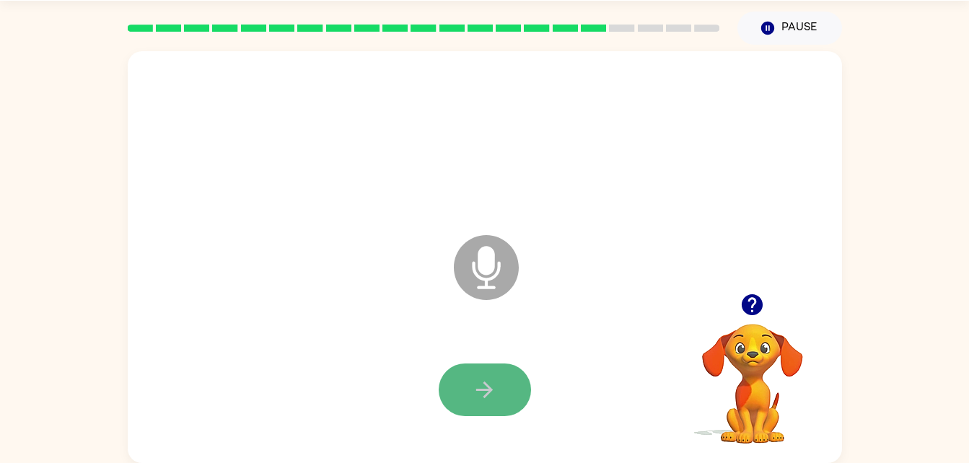
click at [480, 408] on button "button" at bounding box center [485, 390] width 92 height 53
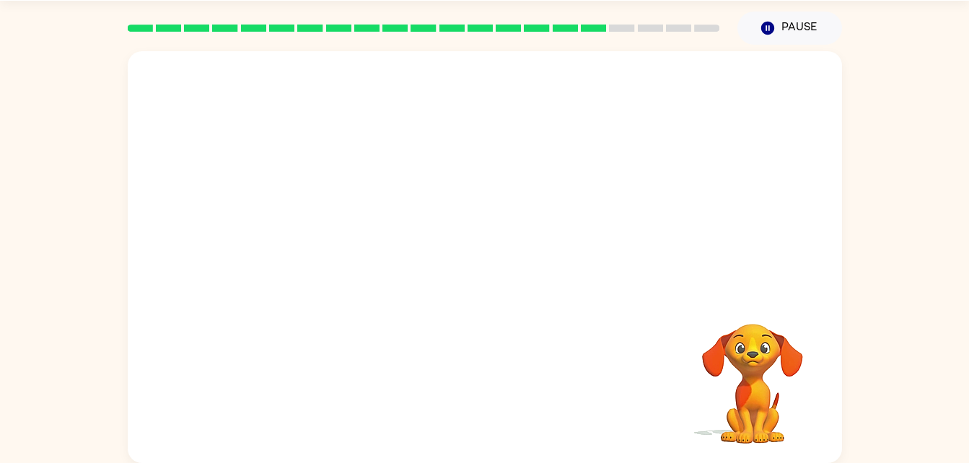
click at [440, 398] on div at bounding box center [485, 390] width 686 height 118
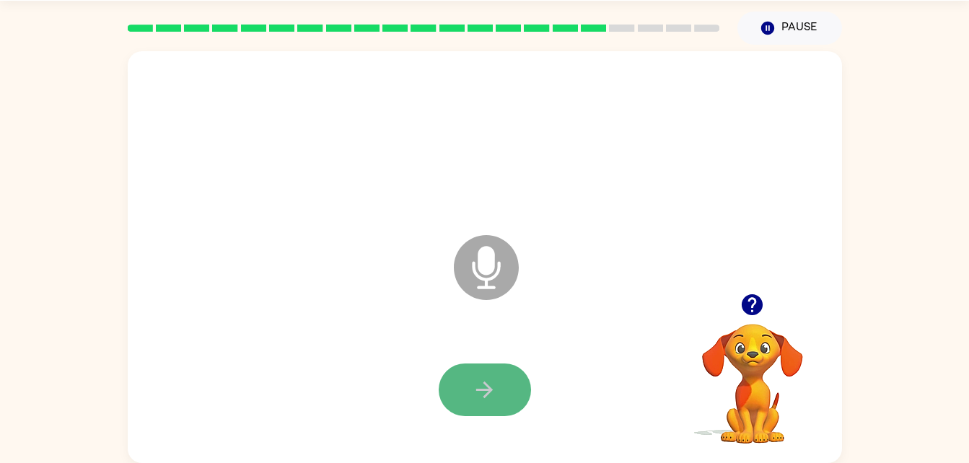
click at [458, 375] on button "button" at bounding box center [485, 390] width 92 height 53
click at [449, 405] on button "button" at bounding box center [485, 390] width 92 height 53
click at [445, 405] on button "button" at bounding box center [485, 390] width 92 height 53
click at [471, 388] on button "button" at bounding box center [485, 390] width 92 height 53
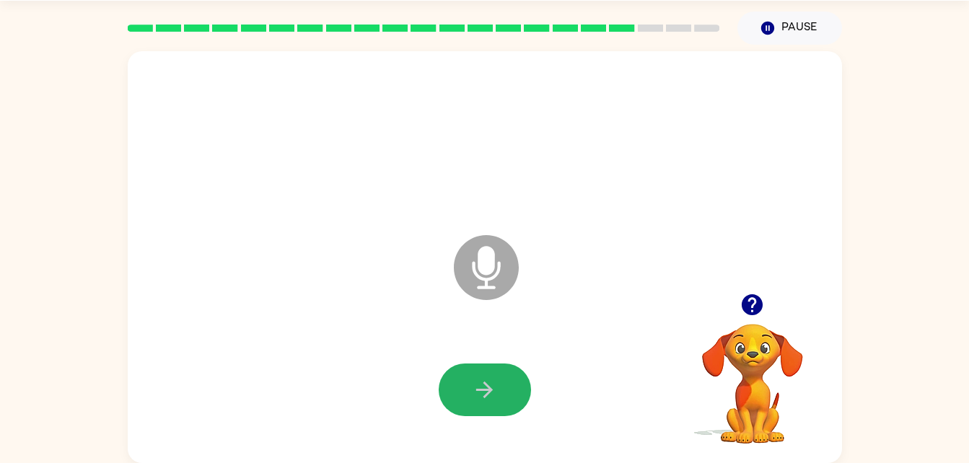
click at [477, 391] on button "button" at bounding box center [485, 390] width 92 height 53
click at [477, 391] on icon "button" at bounding box center [484, 390] width 25 height 25
click at [474, 404] on button "button" at bounding box center [485, 390] width 92 height 53
click at [471, 402] on button "button" at bounding box center [485, 390] width 92 height 53
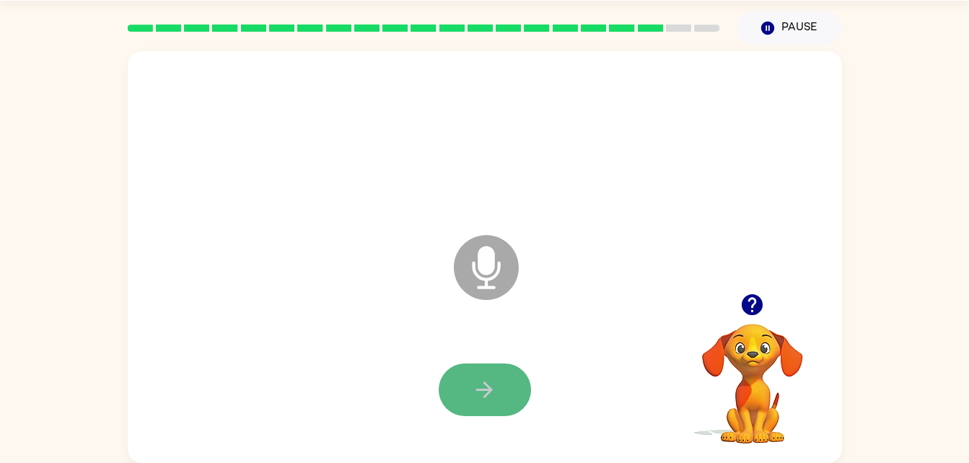
click at [471, 402] on button "button" at bounding box center [485, 390] width 92 height 53
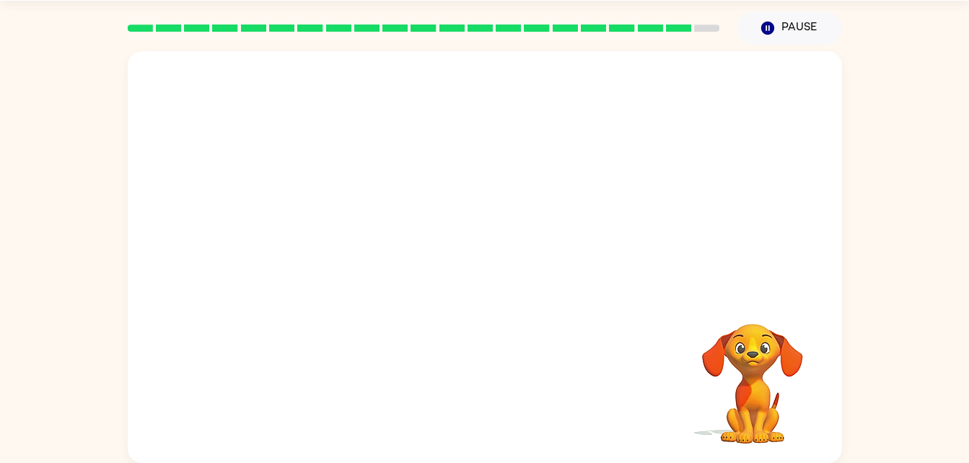
click at [471, 402] on div at bounding box center [485, 390] width 686 height 118
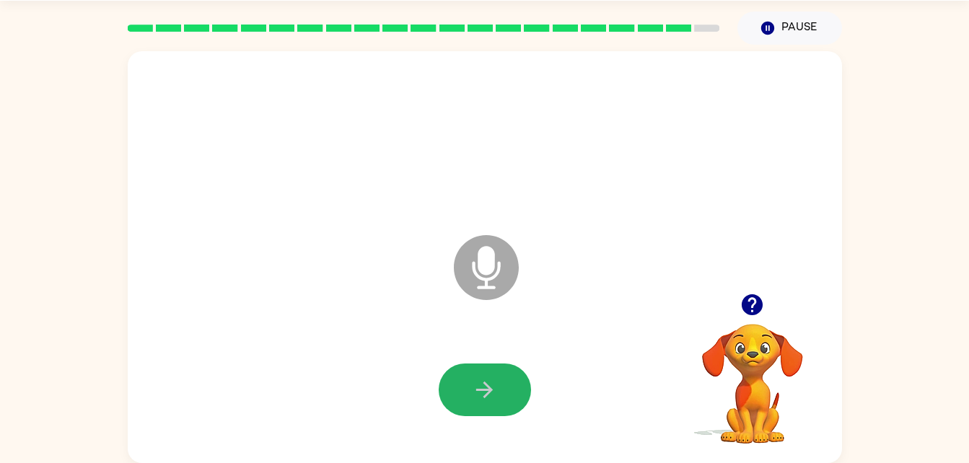
click at [471, 404] on button "button" at bounding box center [485, 390] width 92 height 53
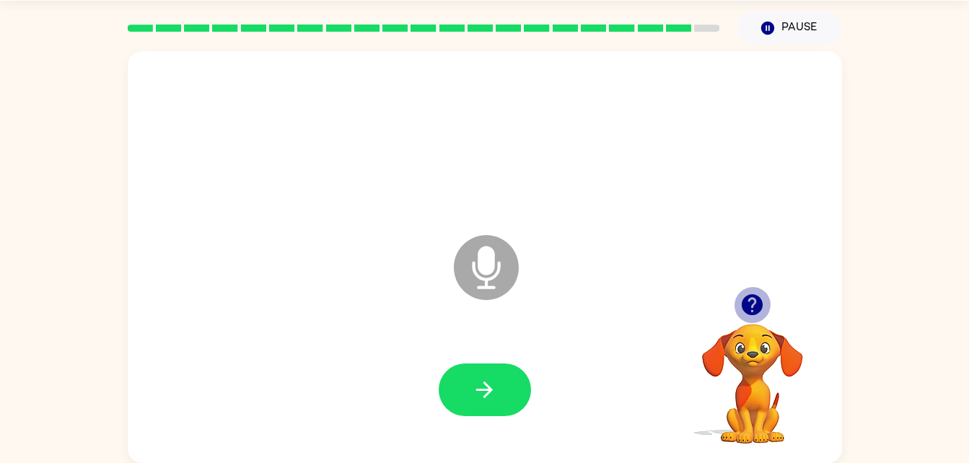
click at [759, 305] on icon "button" at bounding box center [752, 305] width 21 height 21
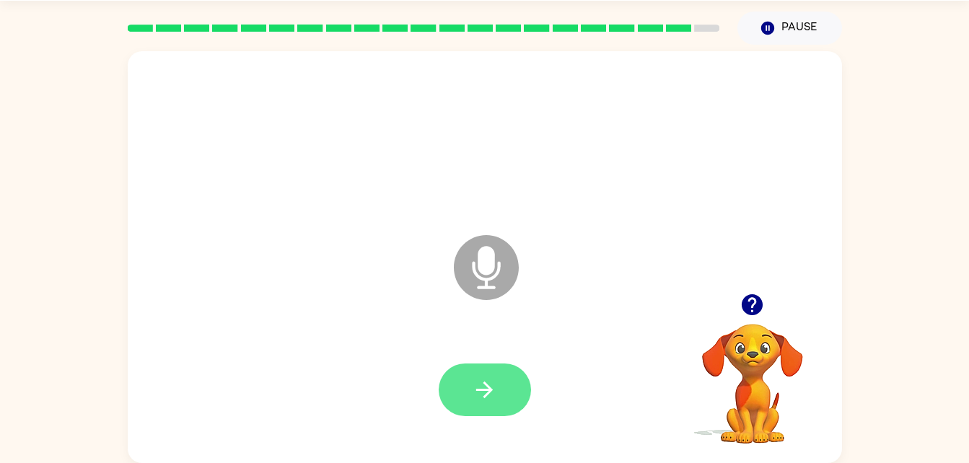
drag, startPoint x: 759, startPoint y: 305, endPoint x: 487, endPoint y: 386, distance: 283.9
click at [487, 386] on div "Microphone The Microphone is here when it is your turn to talk Your browser mus…" at bounding box center [485, 257] width 715 height 412
click at [487, 386] on icon "button" at bounding box center [484, 390] width 17 height 17
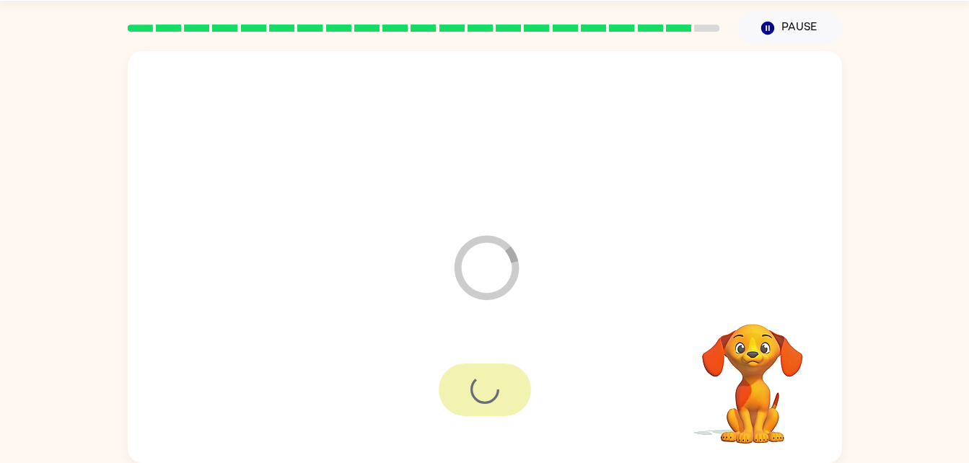
scroll to position [18, 0]
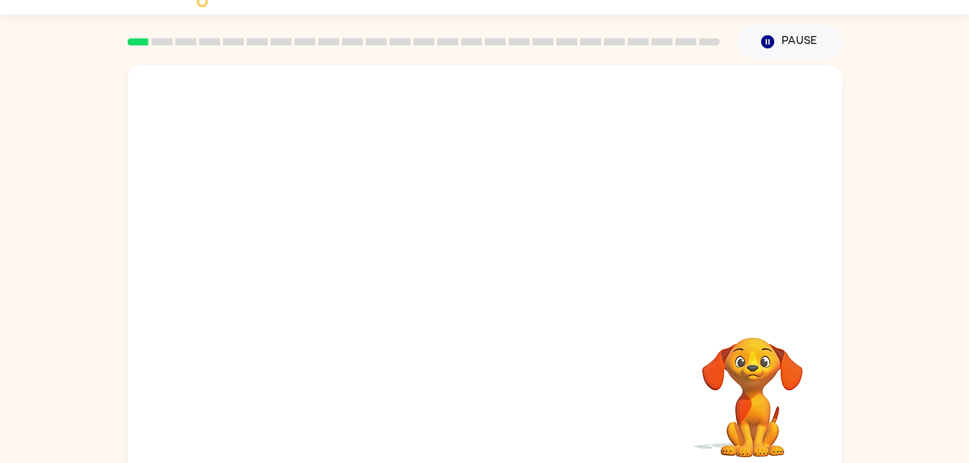
scroll to position [44, 0]
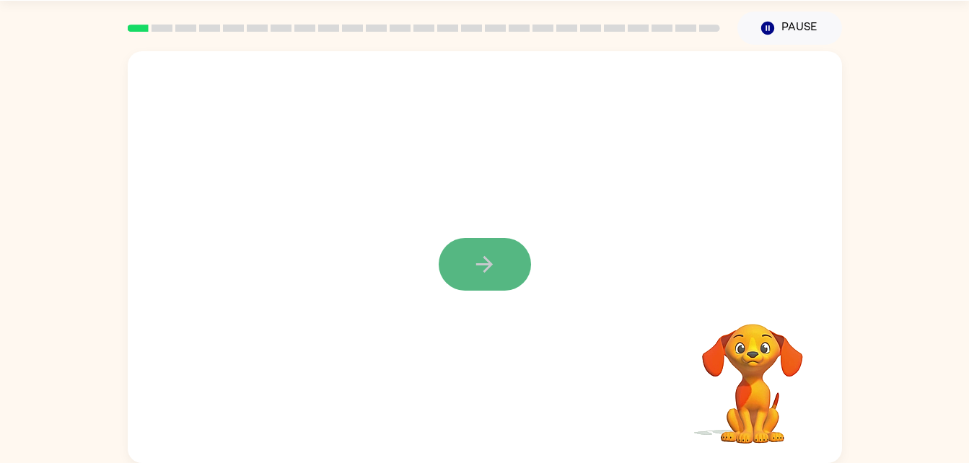
click at [487, 251] on button "button" at bounding box center [485, 264] width 92 height 53
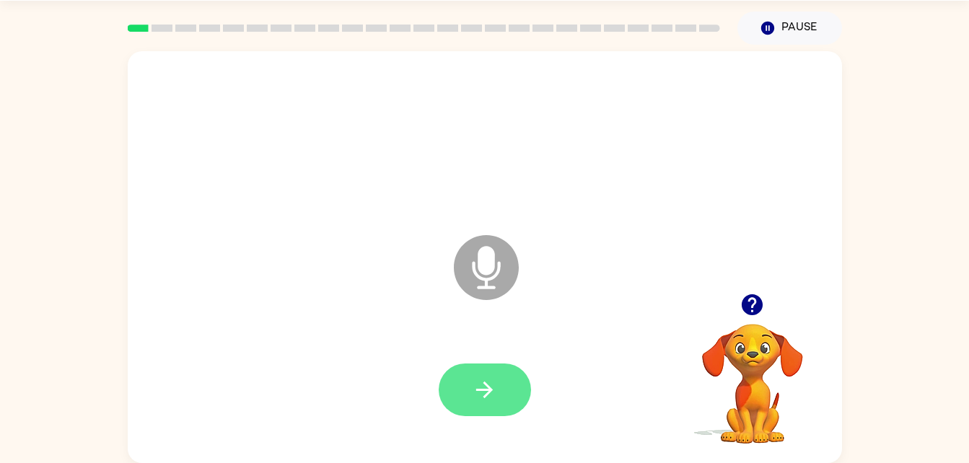
click at [491, 401] on icon "button" at bounding box center [484, 390] width 25 height 25
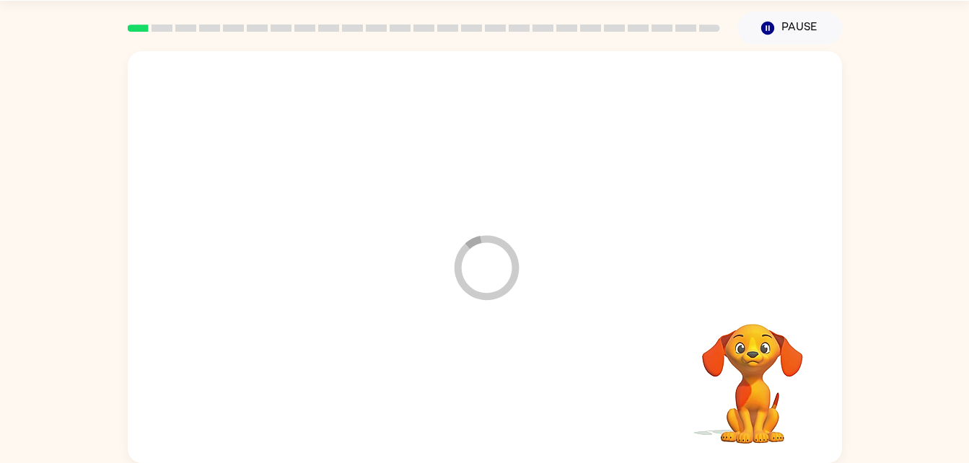
click at [487, 251] on icon "Loader Your response is being sent to our graders" at bounding box center [486, 268] width 87 height 87
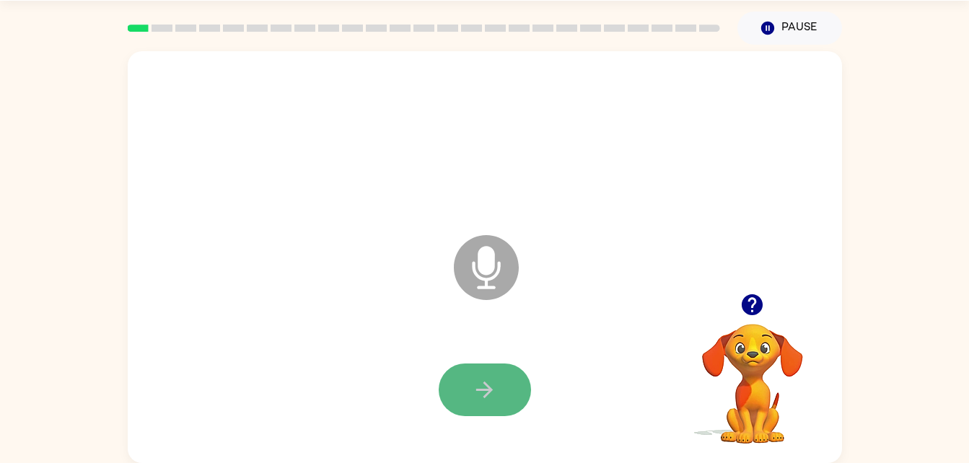
click at [462, 387] on button "button" at bounding box center [485, 390] width 92 height 53
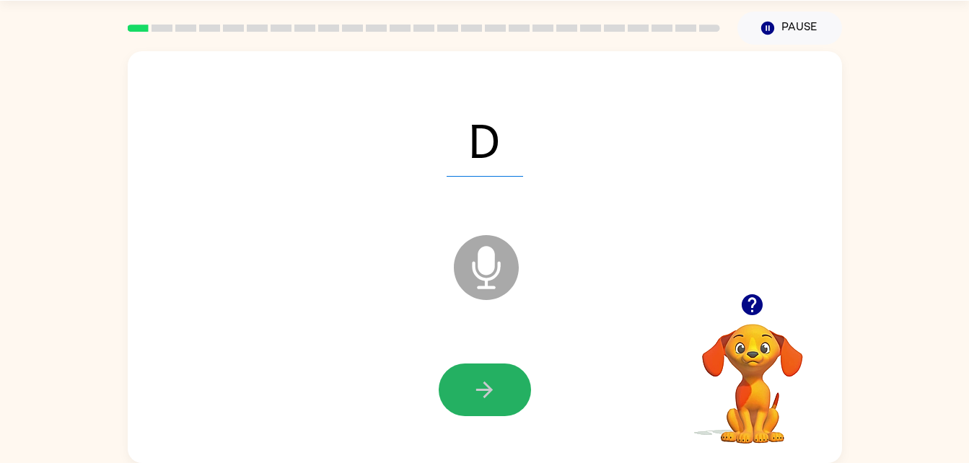
click at [457, 385] on button "button" at bounding box center [485, 390] width 92 height 53
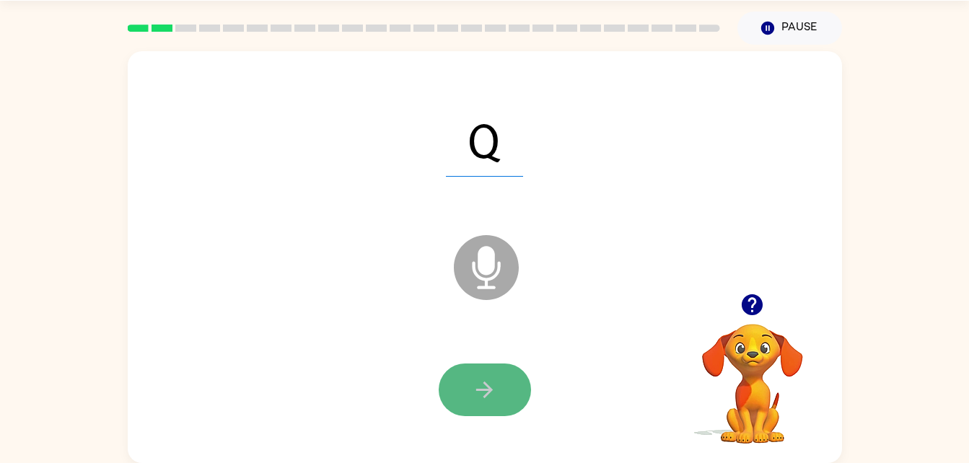
click at [458, 391] on button "button" at bounding box center [485, 390] width 92 height 53
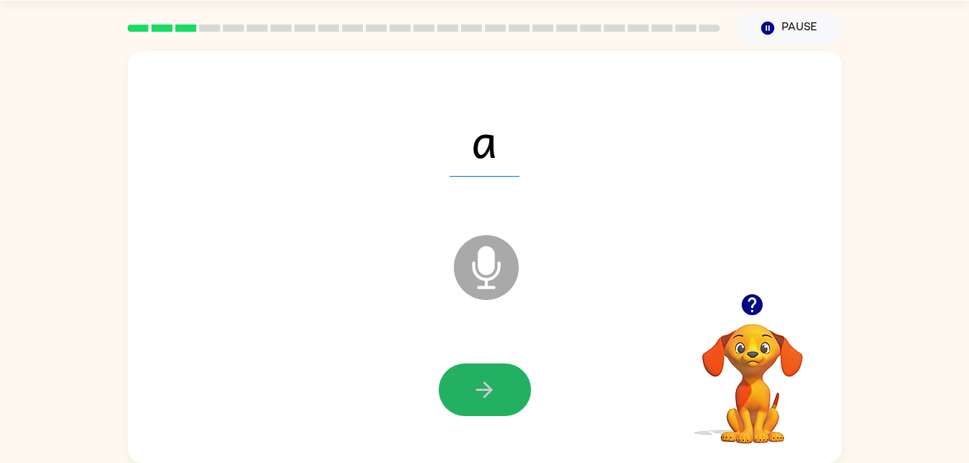
click at [458, 391] on button "button" at bounding box center [485, 390] width 92 height 53
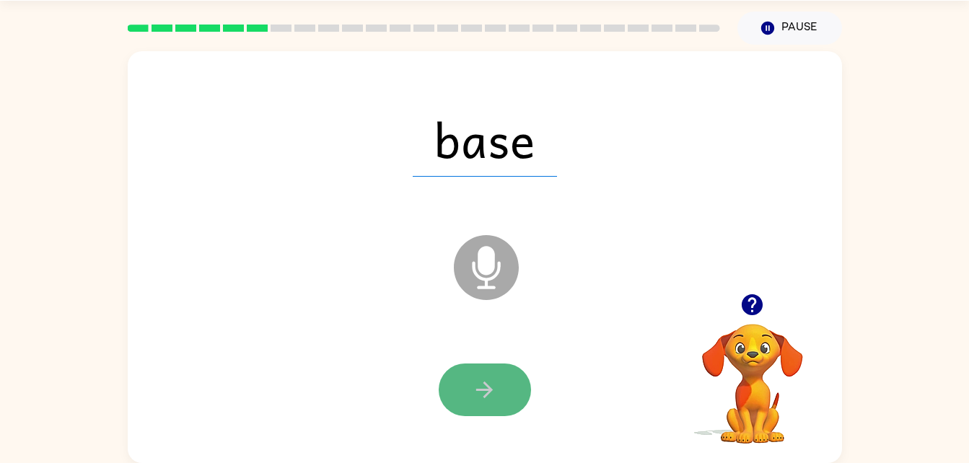
drag, startPoint x: 458, startPoint y: 391, endPoint x: 448, endPoint y: 390, distance: 10.2
click at [448, 390] on button "button" at bounding box center [485, 390] width 92 height 53
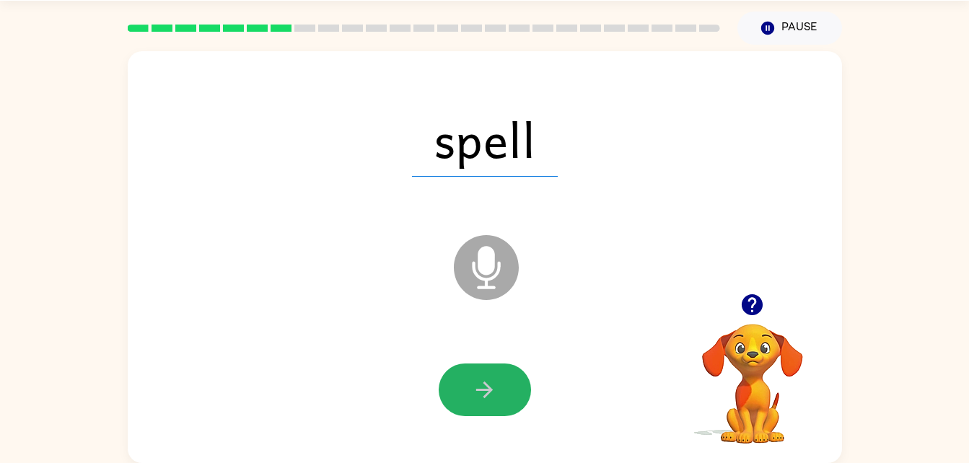
drag, startPoint x: 453, startPoint y: 391, endPoint x: 437, endPoint y: 388, distance: 16.0
drag, startPoint x: 437, startPoint y: 388, endPoint x: 465, endPoint y: 400, distance: 30.4
click at [465, 400] on button "button" at bounding box center [485, 390] width 92 height 53
click at [465, 400] on div at bounding box center [485, 390] width 92 height 53
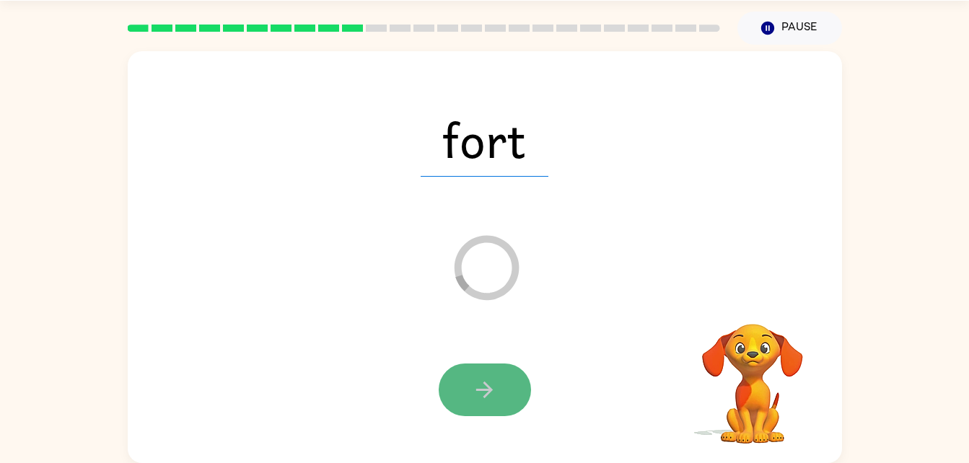
click at [487, 398] on icon "button" at bounding box center [484, 390] width 25 height 25
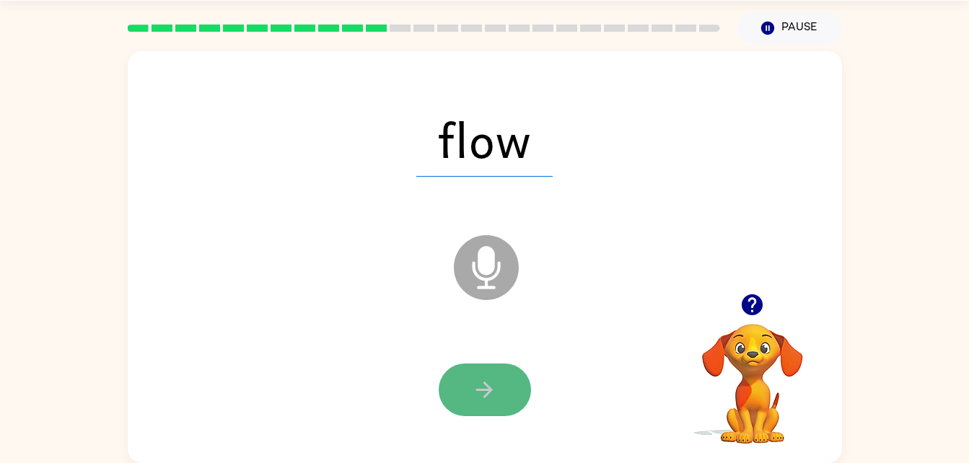
click at [483, 401] on icon "button" at bounding box center [484, 390] width 25 height 25
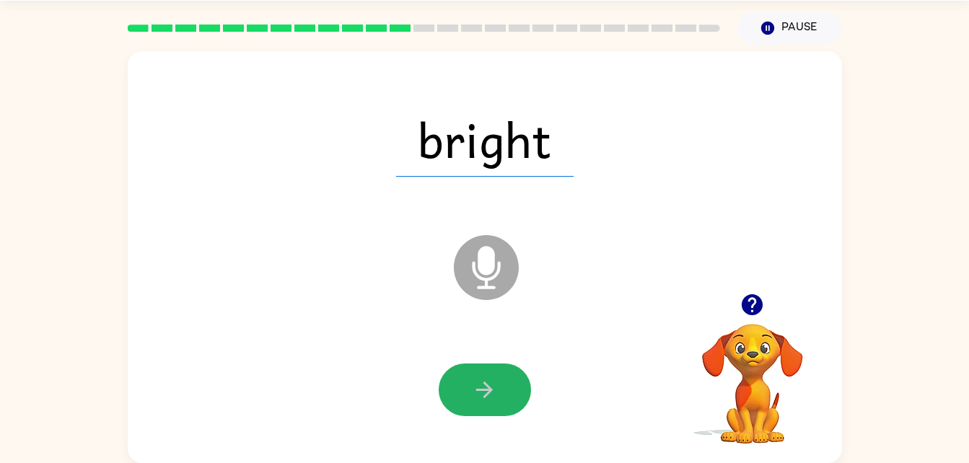
click at [481, 370] on button "button" at bounding box center [485, 390] width 92 height 53
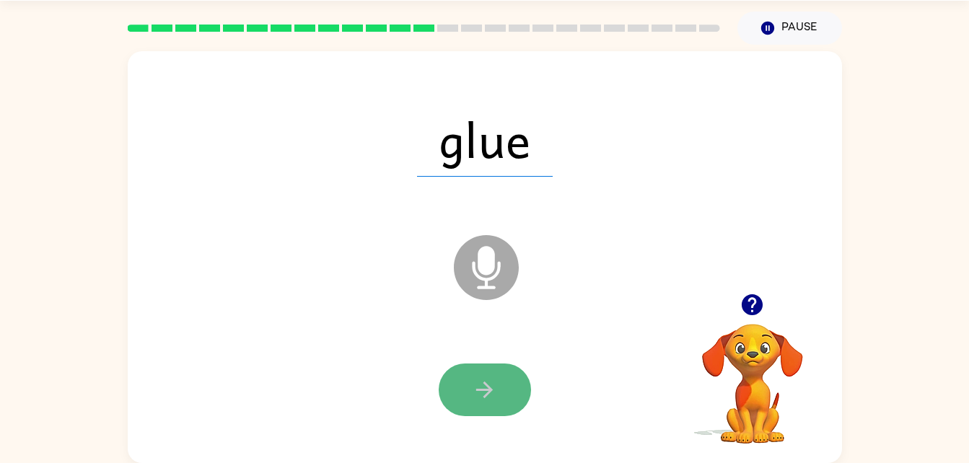
click at [476, 382] on icon "button" at bounding box center [484, 390] width 25 height 25
click at [497, 407] on button "button" at bounding box center [485, 390] width 92 height 53
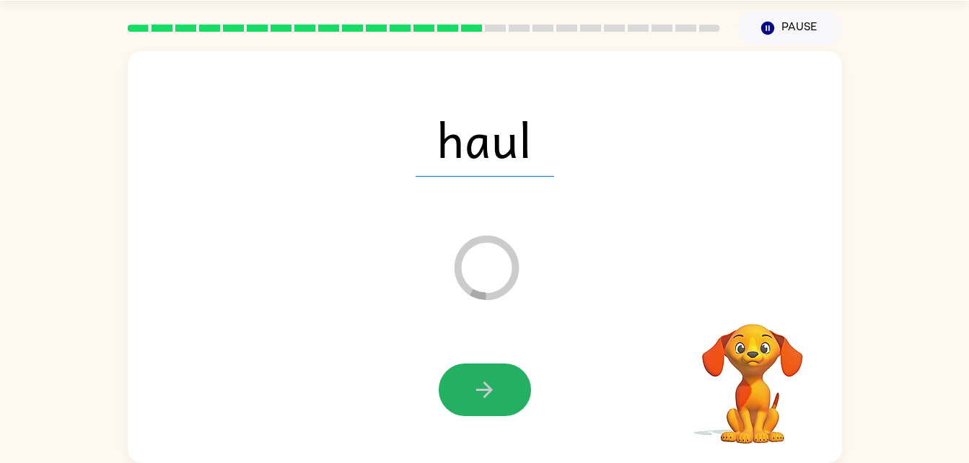
click at [497, 407] on button "button" at bounding box center [485, 390] width 92 height 53
click at [489, 283] on icon "Loader Your response is being sent to our graders" at bounding box center [486, 268] width 87 height 87
drag, startPoint x: 484, startPoint y: 282, endPoint x: 487, endPoint y: 275, distance: 7.4
click at [487, 275] on icon "Loader Your response is being sent to our graders" at bounding box center [486, 268] width 87 height 87
click at [487, 274] on icon "Loader Your response is being sent to our graders" at bounding box center [486, 268] width 87 height 87
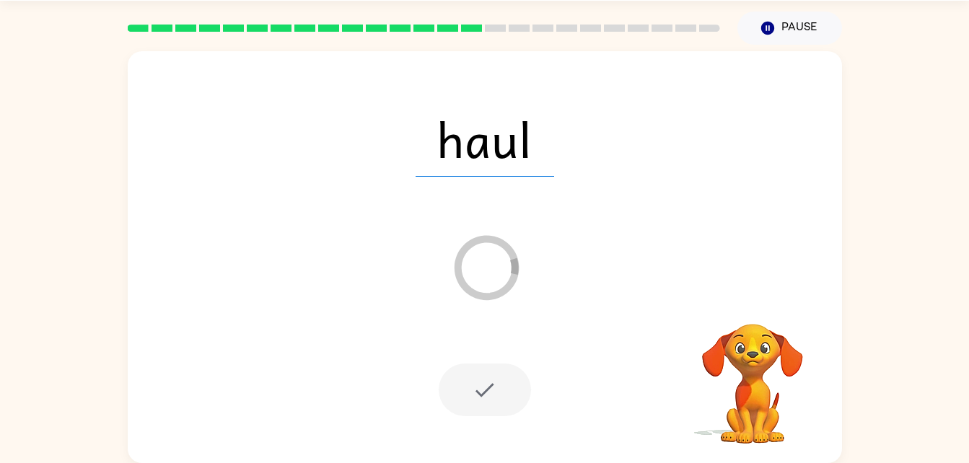
click at [468, 277] on icon "Loader Your response is being sent to our graders" at bounding box center [486, 268] width 87 height 87
click at [478, 383] on div at bounding box center [485, 390] width 92 height 53
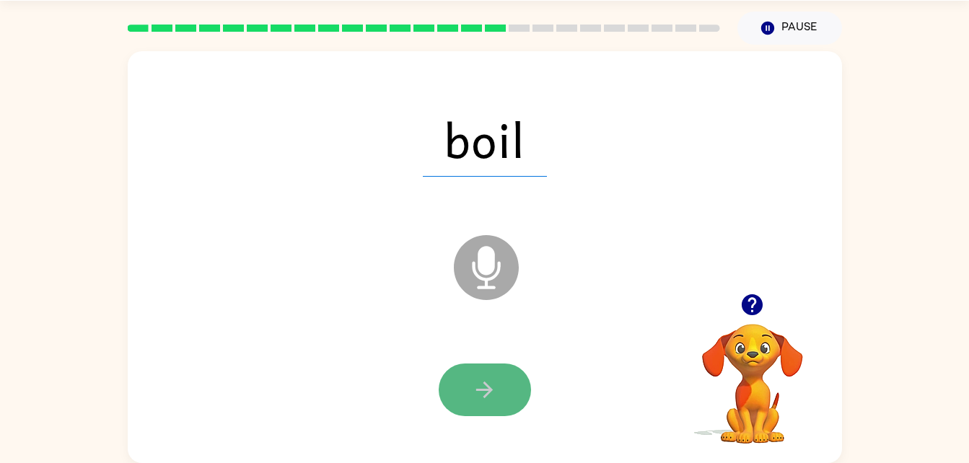
click at [500, 401] on button "button" at bounding box center [485, 390] width 92 height 53
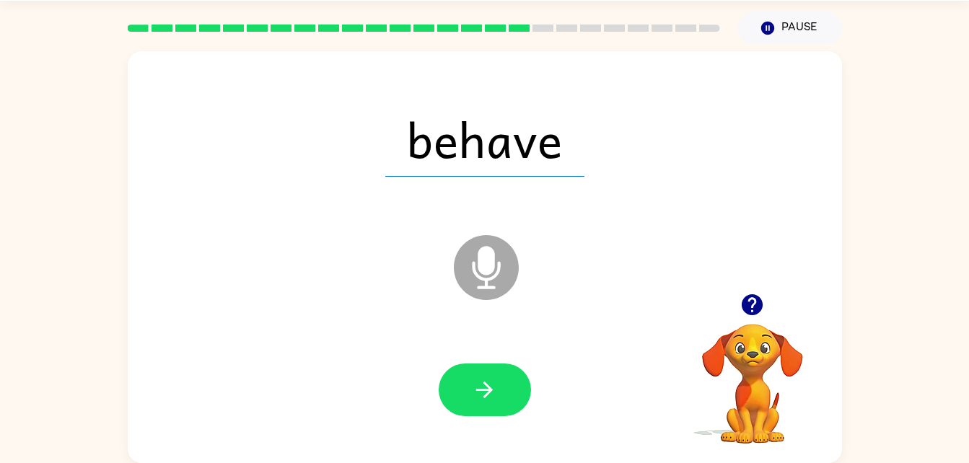
click at [500, 424] on div at bounding box center [485, 390] width 686 height 118
click at [497, 396] on button "button" at bounding box center [485, 390] width 92 height 53
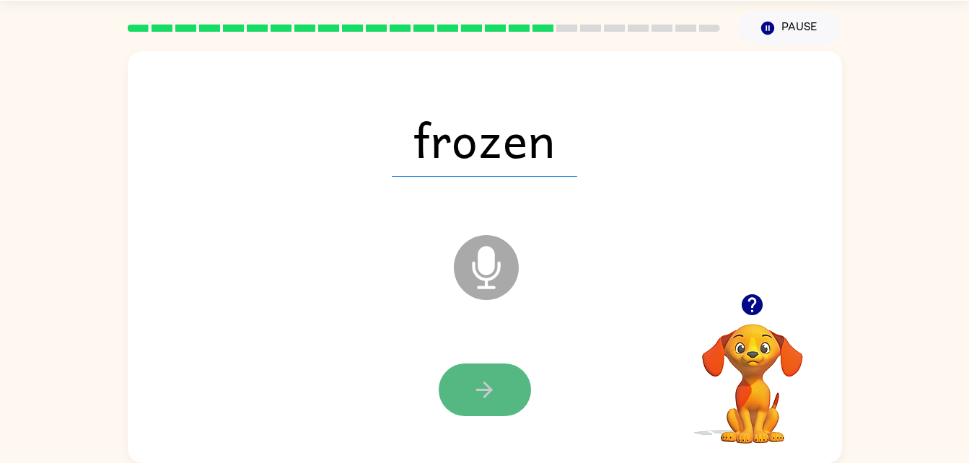
click at [494, 396] on icon "button" at bounding box center [484, 390] width 25 height 25
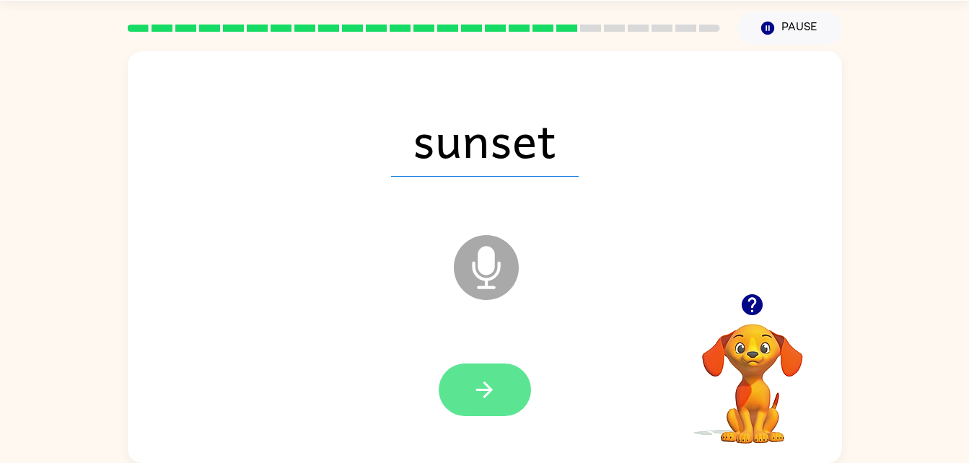
click at [497, 397] on icon "button" at bounding box center [484, 390] width 25 height 25
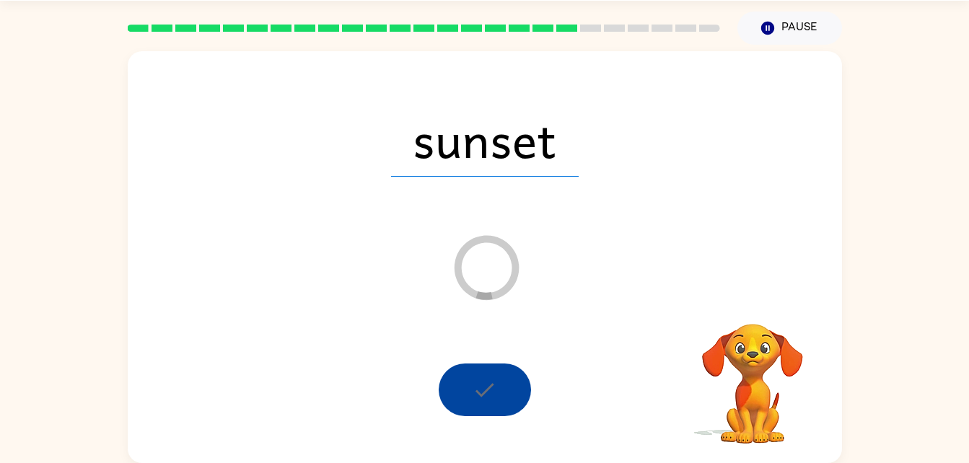
click at [507, 403] on div at bounding box center [485, 390] width 92 height 53
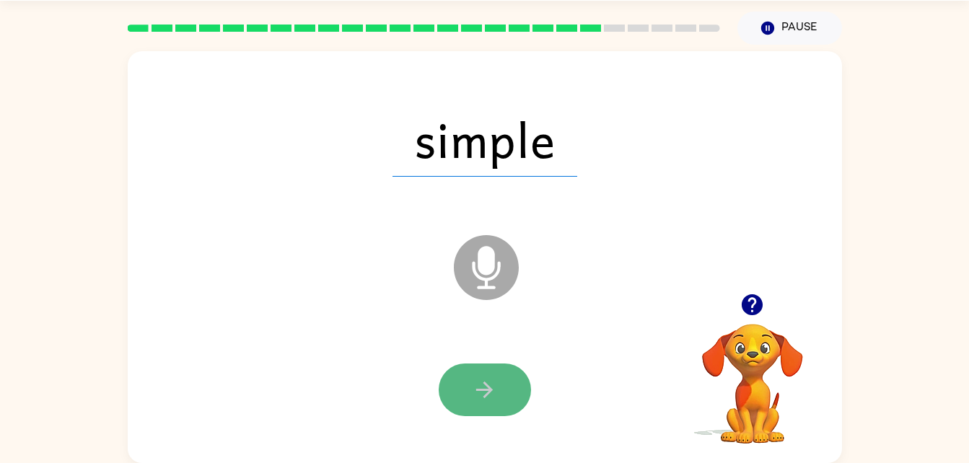
drag, startPoint x: 507, startPoint y: 403, endPoint x: 498, endPoint y: 398, distance: 10.3
drag, startPoint x: 498, startPoint y: 398, endPoint x: 484, endPoint y: 398, distance: 14.5
click at [484, 398] on icon "button" at bounding box center [484, 390] width 25 height 25
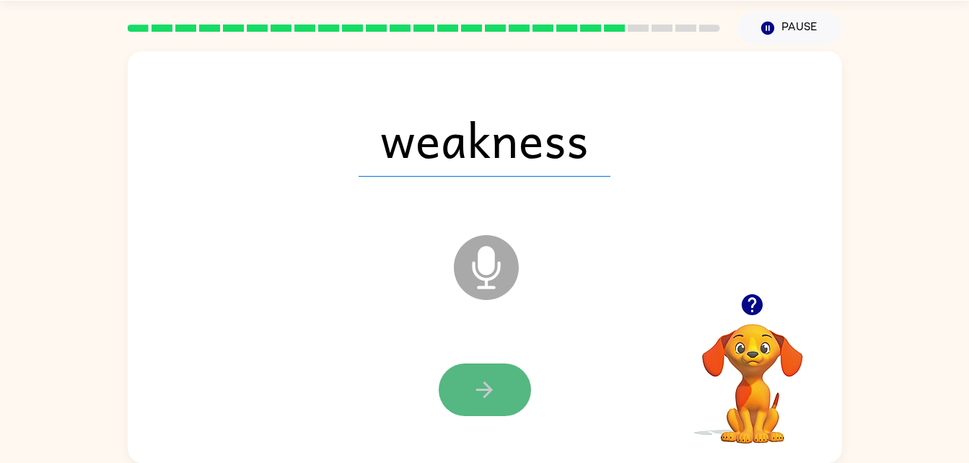
click at [472, 392] on icon "button" at bounding box center [484, 390] width 25 height 25
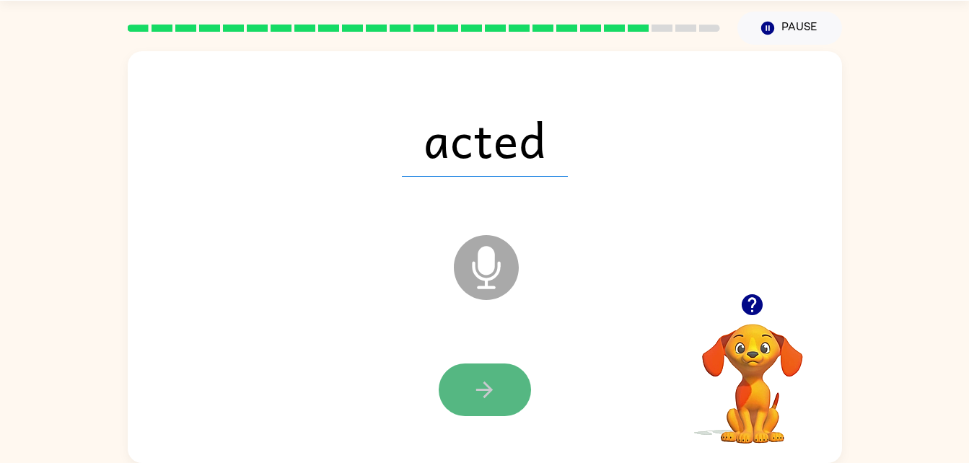
click at [489, 381] on icon "button" at bounding box center [484, 390] width 25 height 25
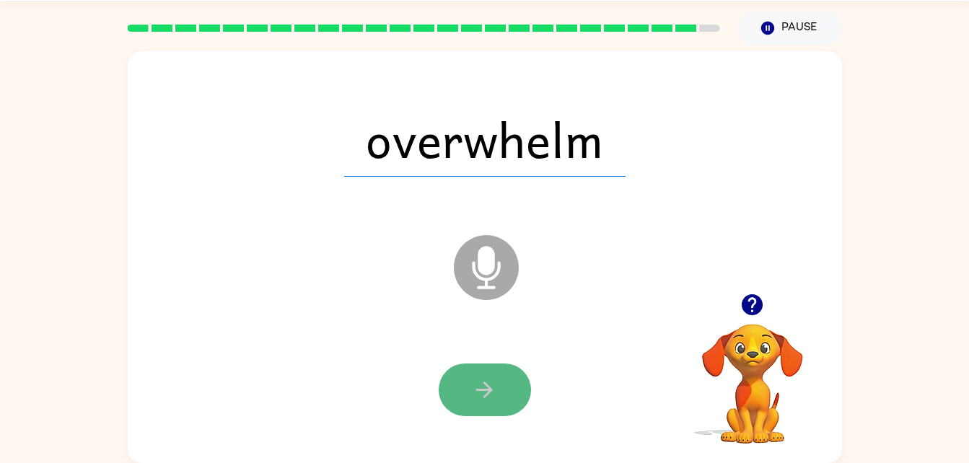
click at [496, 383] on icon "button" at bounding box center [484, 390] width 25 height 25
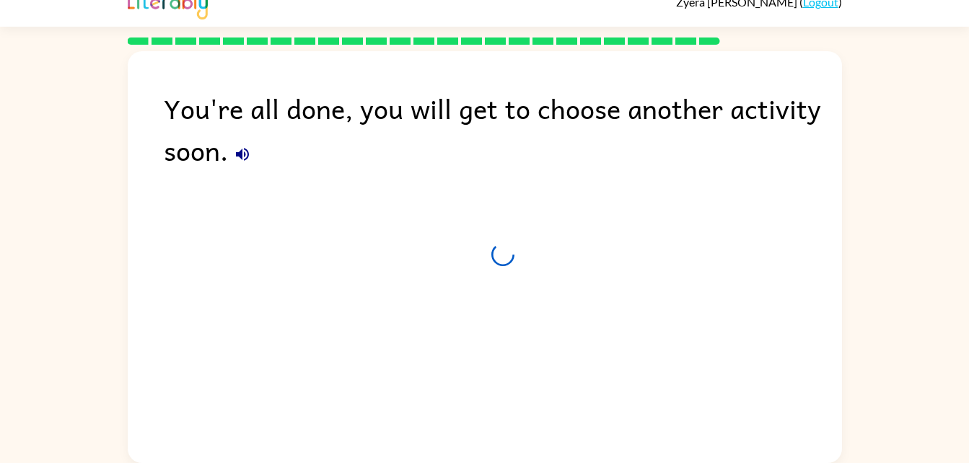
scroll to position [18, 0]
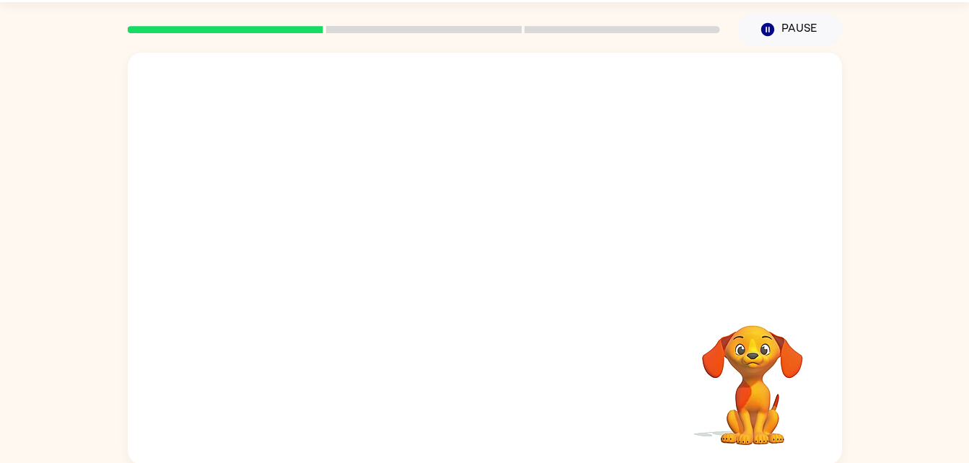
scroll to position [44, 0]
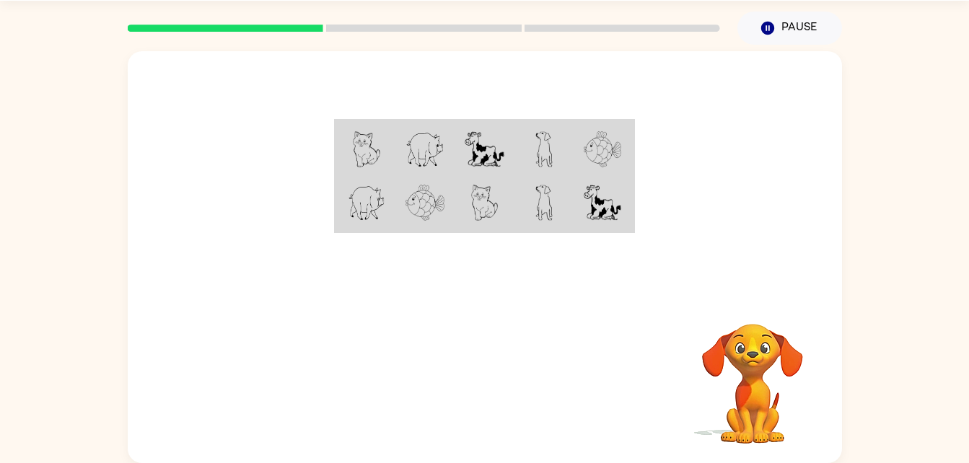
click at [380, 295] on div "Your browser must support playing .mp4 files to use Literably. Please try using…" at bounding box center [485, 257] width 715 height 412
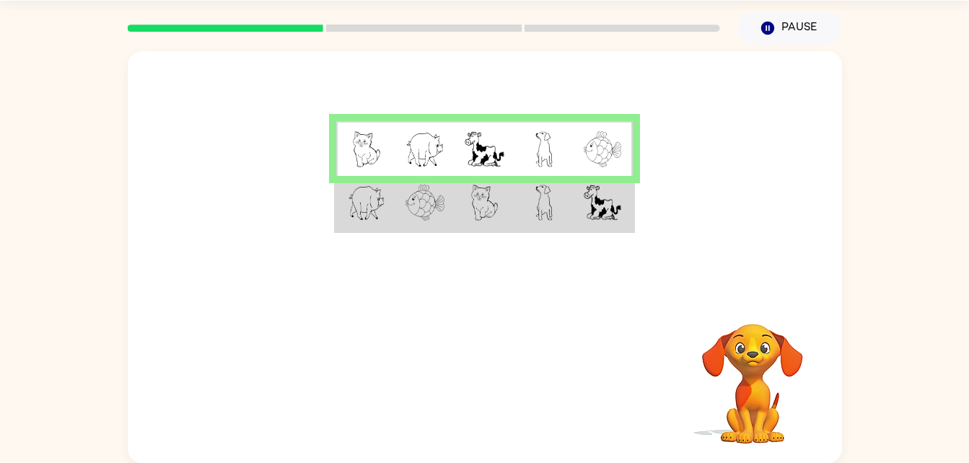
click at [365, 171] on td at bounding box center [365, 149] width 59 height 56
click at [354, 215] on img at bounding box center [367, 203] width 38 height 36
click at [354, 219] on img at bounding box center [367, 203] width 38 height 36
click at [385, 208] on img at bounding box center [367, 203] width 38 height 36
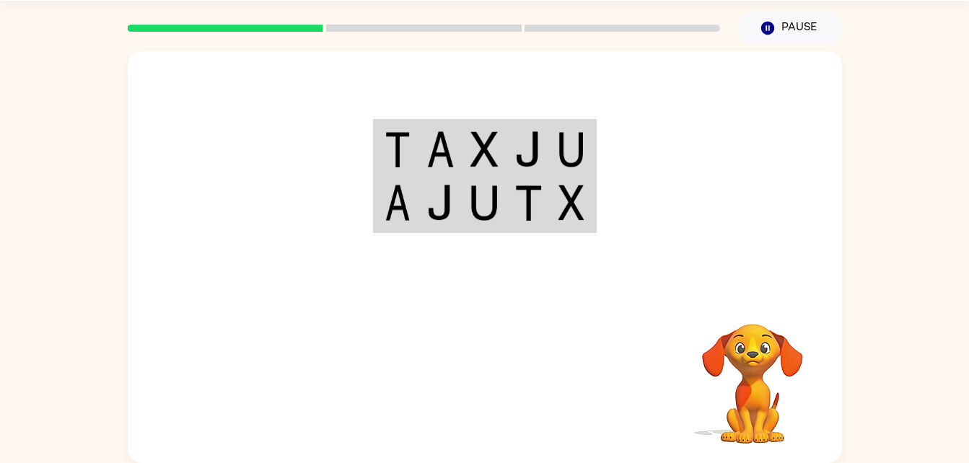
click at [453, 365] on div "Your browser must support playing .mp4 files to use Literably. Please try using…" at bounding box center [485, 382] width 715 height 162
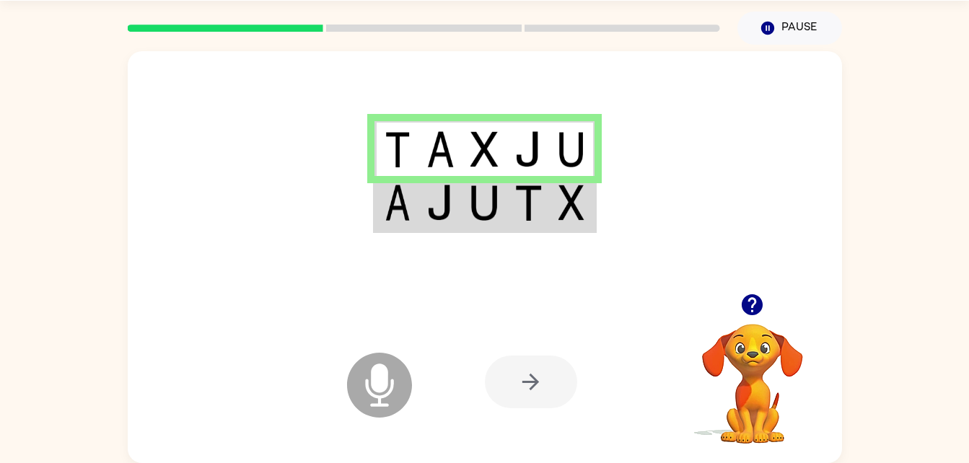
click at [451, 220] on img at bounding box center [440, 203] width 27 height 36
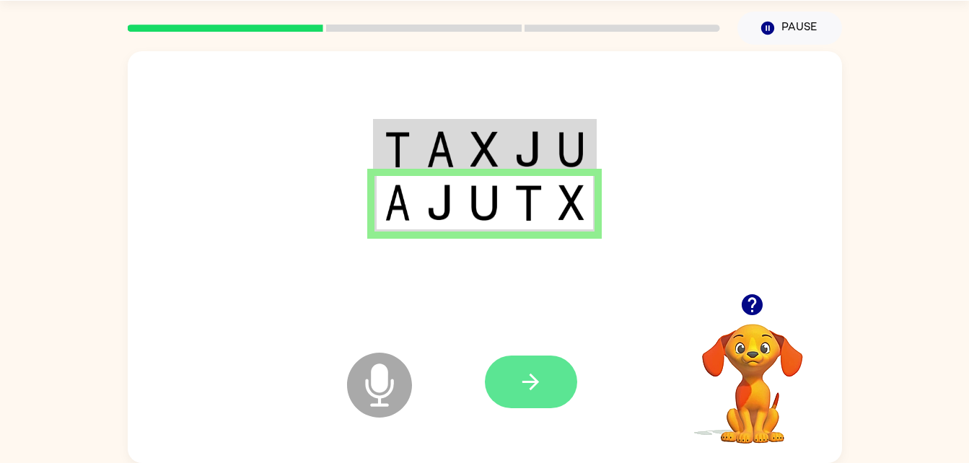
click at [528, 371] on icon "button" at bounding box center [530, 382] width 25 height 25
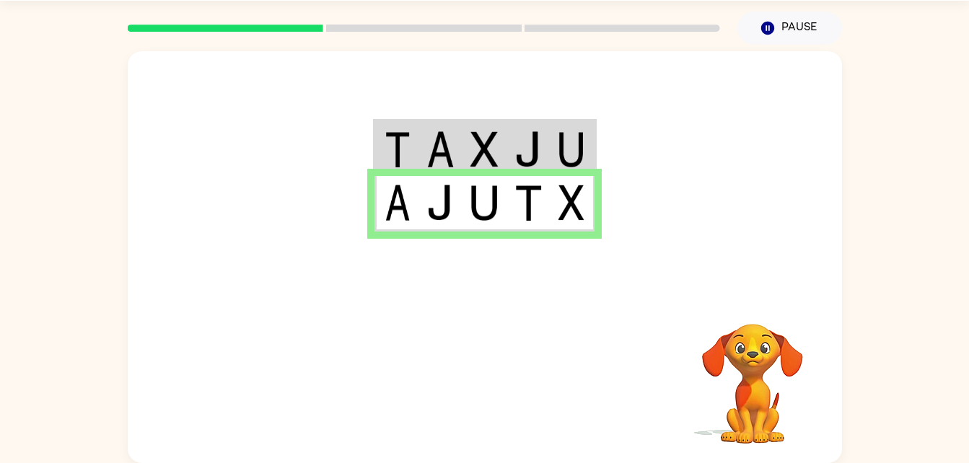
click at [554, 164] on td at bounding box center [573, 149] width 44 height 56
click at [443, 136] on img at bounding box center [440, 149] width 27 height 36
click at [443, 137] on img at bounding box center [440, 149] width 27 height 36
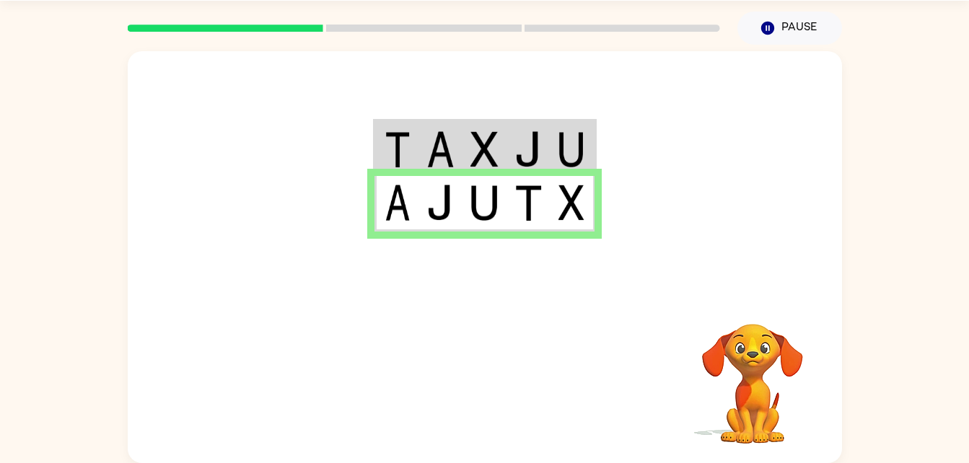
click at [443, 137] on img at bounding box center [440, 149] width 27 height 36
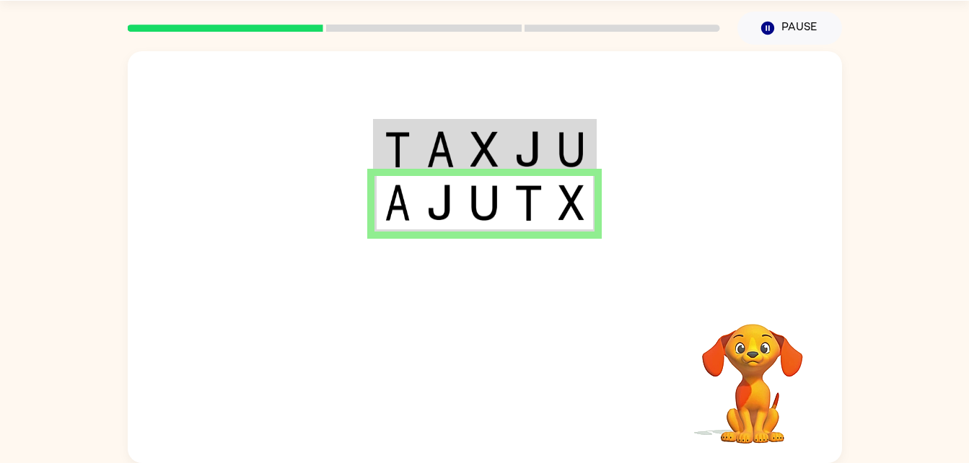
click at [443, 137] on img at bounding box center [440, 149] width 27 height 36
drag, startPoint x: 443, startPoint y: 137, endPoint x: 468, endPoint y: 126, distance: 28.4
click at [468, 126] on tr at bounding box center [485, 149] width 220 height 56
click at [468, 126] on td at bounding box center [485, 149] width 44 height 56
click at [478, 148] on img at bounding box center [484, 149] width 27 height 36
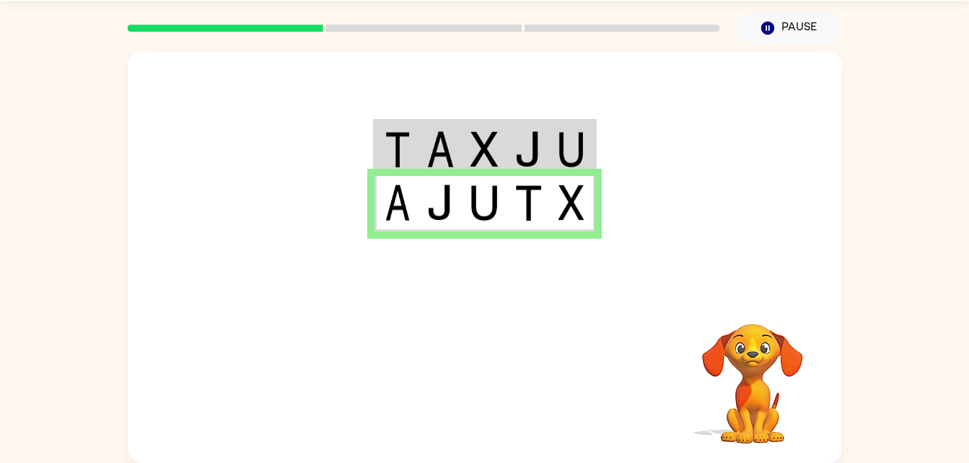
click at [490, 149] on img at bounding box center [484, 149] width 27 height 36
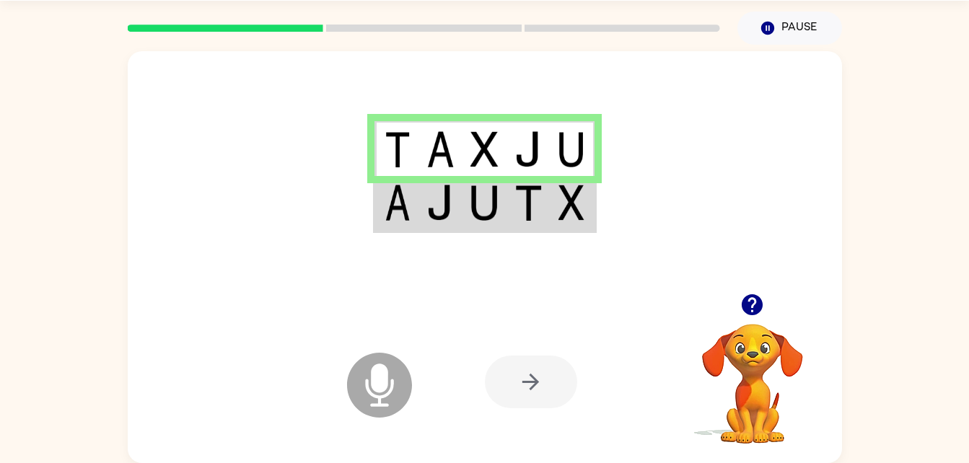
drag, startPoint x: 490, startPoint y: 149, endPoint x: 401, endPoint y: 151, distance: 88.8
click at [401, 151] on img at bounding box center [398, 149] width 26 height 36
click at [532, 387] on div at bounding box center [531, 382] width 92 height 53
click at [395, 391] on icon at bounding box center [379, 385] width 65 height 65
click at [448, 220] on img at bounding box center [440, 203] width 27 height 36
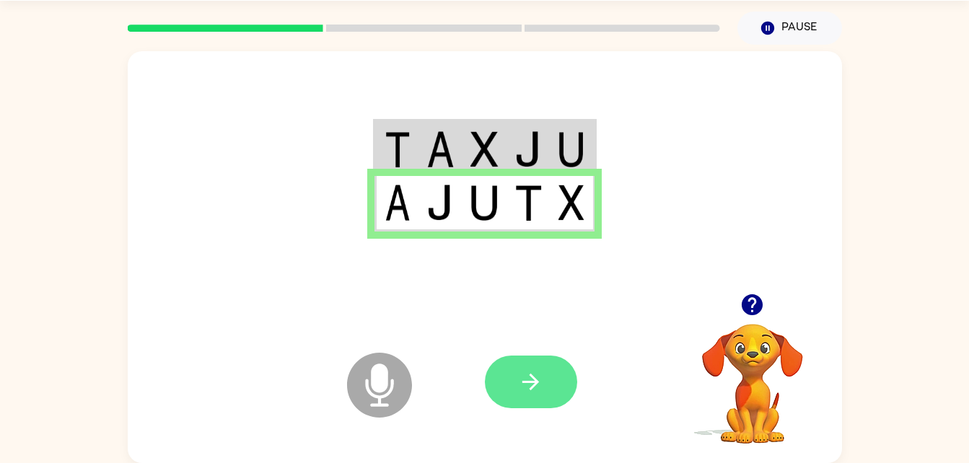
click at [535, 373] on icon "button" at bounding box center [530, 382] width 25 height 25
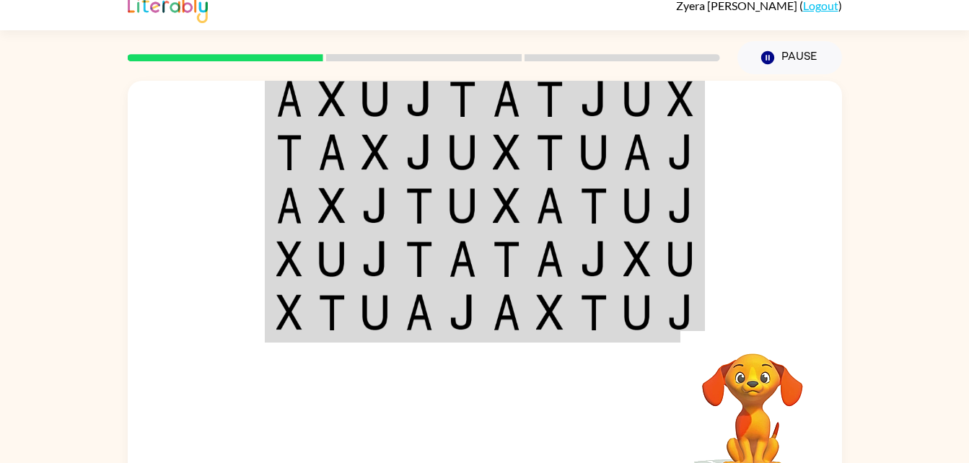
scroll to position [0, 0]
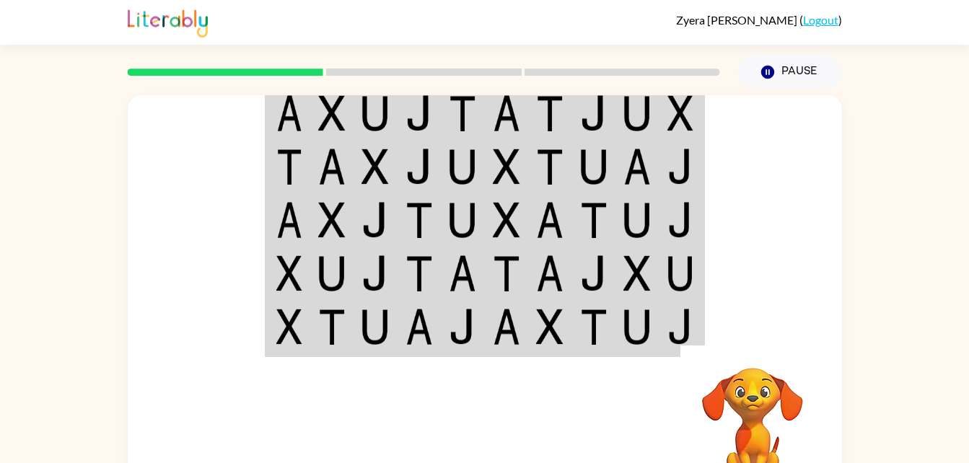
click at [366, 121] on img at bounding box center [375, 113] width 27 height 36
click at [376, 123] on img at bounding box center [375, 113] width 27 height 36
click at [346, 115] on td at bounding box center [332, 113] width 44 height 56
click at [331, 121] on img at bounding box center [331, 113] width 27 height 36
click at [327, 134] on td at bounding box center [332, 113] width 44 height 56
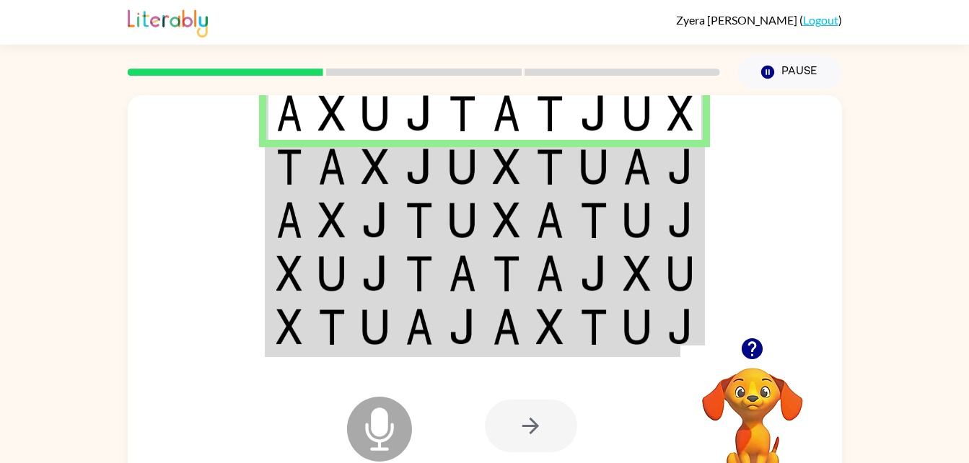
click at [451, 160] on img at bounding box center [462, 167] width 27 height 36
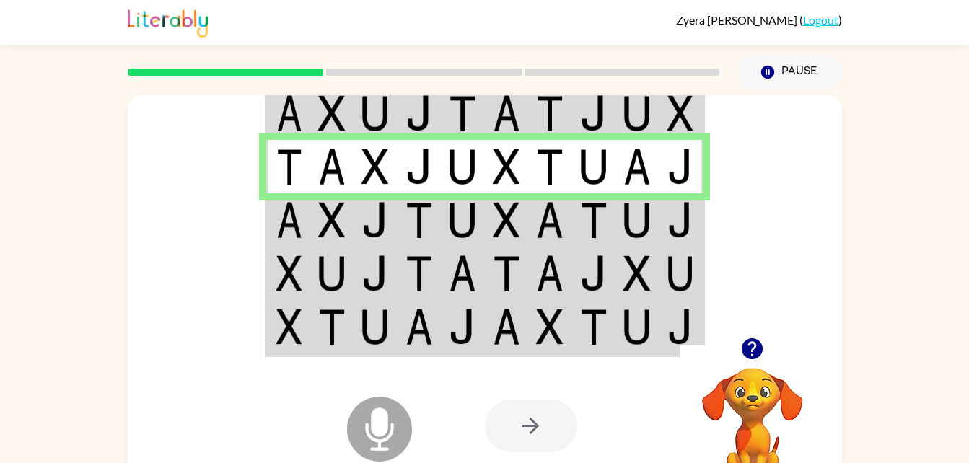
click at [361, 215] on td at bounding box center [376, 219] width 44 height 53
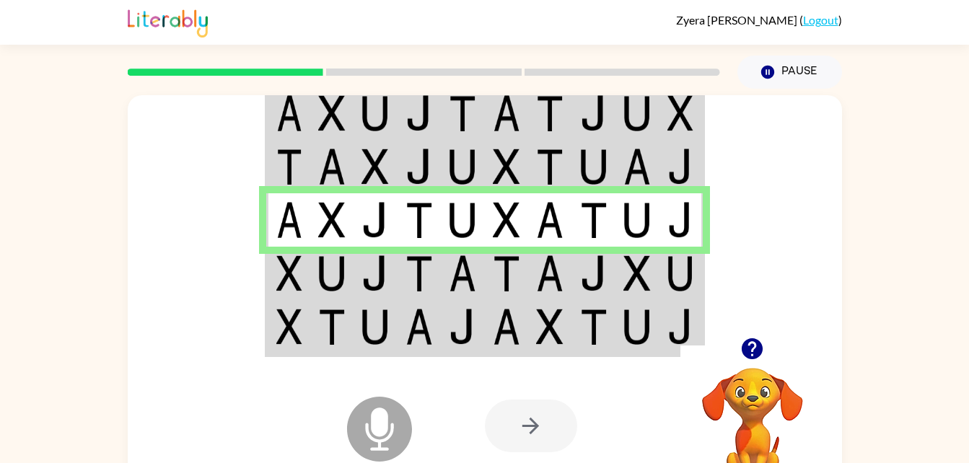
click at [579, 282] on td at bounding box center [594, 273] width 44 height 53
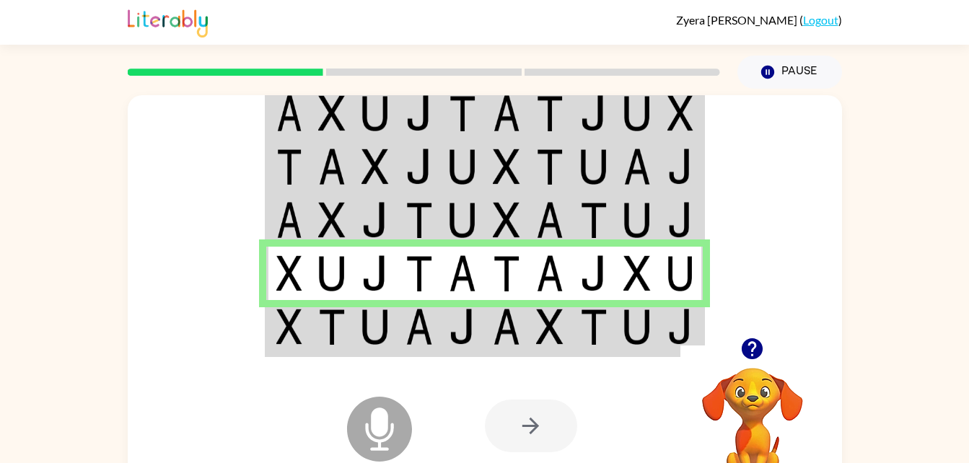
click at [572, 326] on td at bounding box center [594, 328] width 44 height 56
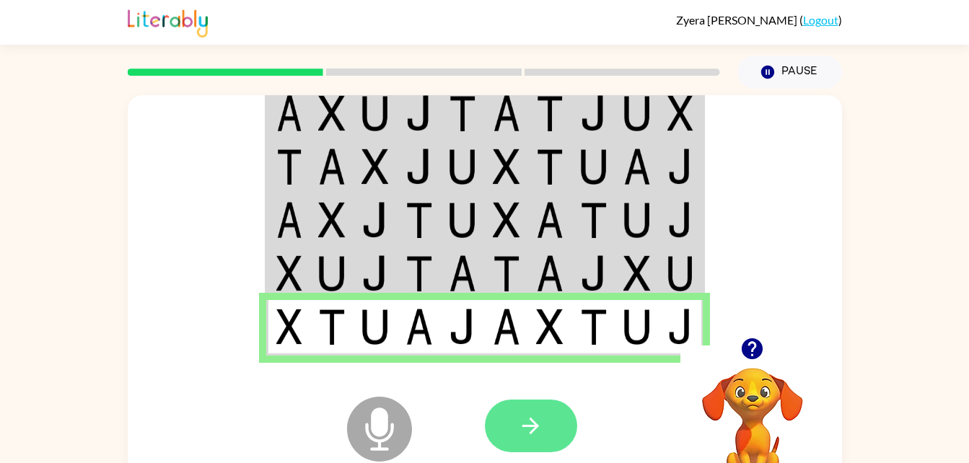
click at [505, 420] on button "button" at bounding box center [531, 426] width 92 height 53
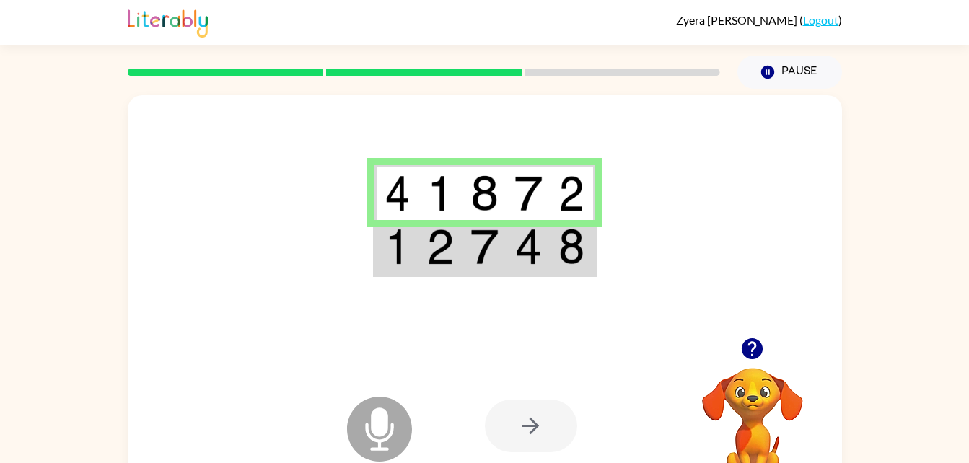
click at [557, 263] on td at bounding box center [573, 248] width 44 height 56
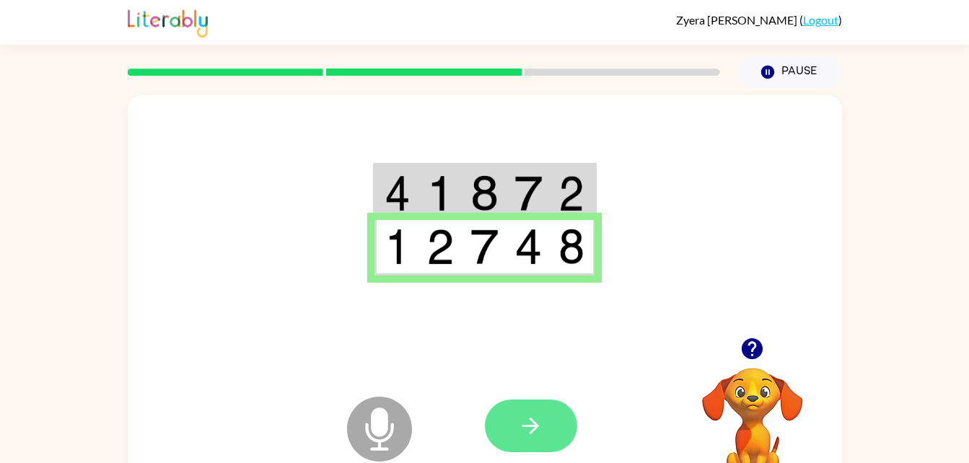
click at [544, 440] on button "button" at bounding box center [531, 426] width 92 height 53
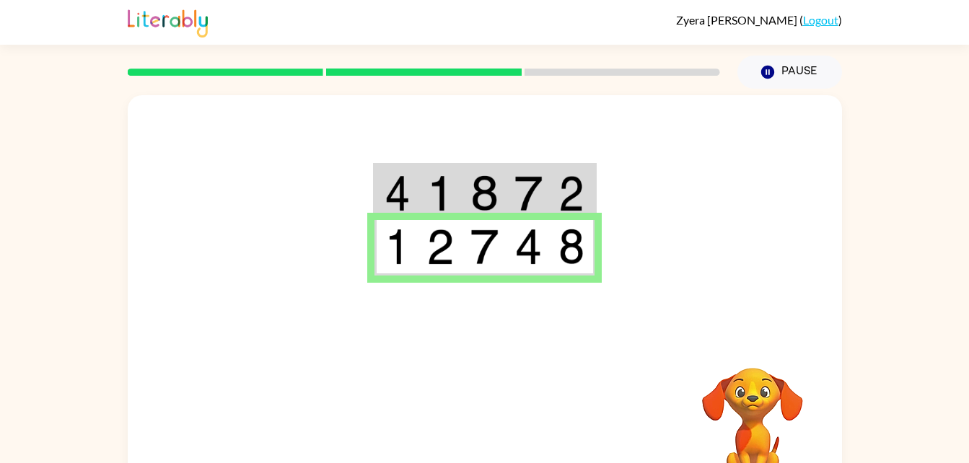
click at [370, 419] on div at bounding box center [344, 393] width 144 height 96
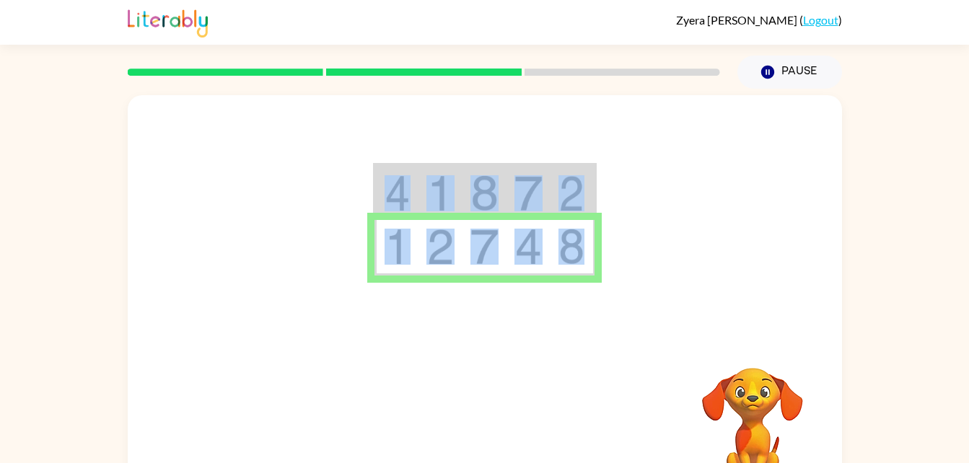
click at [370, 419] on div at bounding box center [344, 393] width 144 height 96
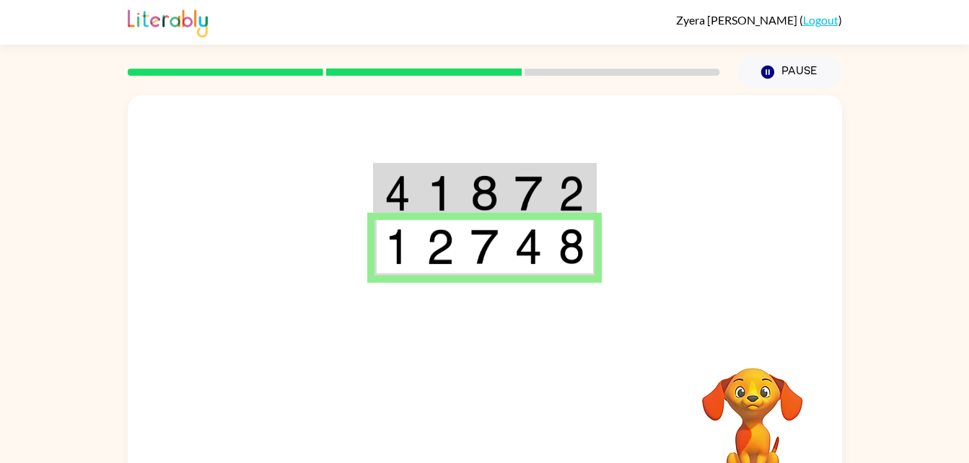
click at [370, 419] on div at bounding box center [344, 393] width 144 height 96
drag, startPoint x: 370, startPoint y: 419, endPoint x: 367, endPoint y: 402, distance: 17.7
click at [367, 402] on div at bounding box center [344, 393] width 144 height 96
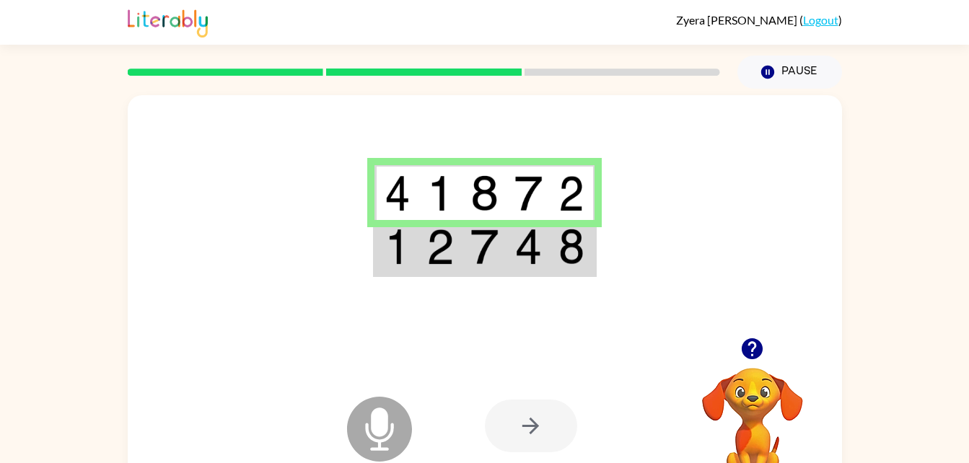
click at [427, 243] on img at bounding box center [440, 247] width 27 height 36
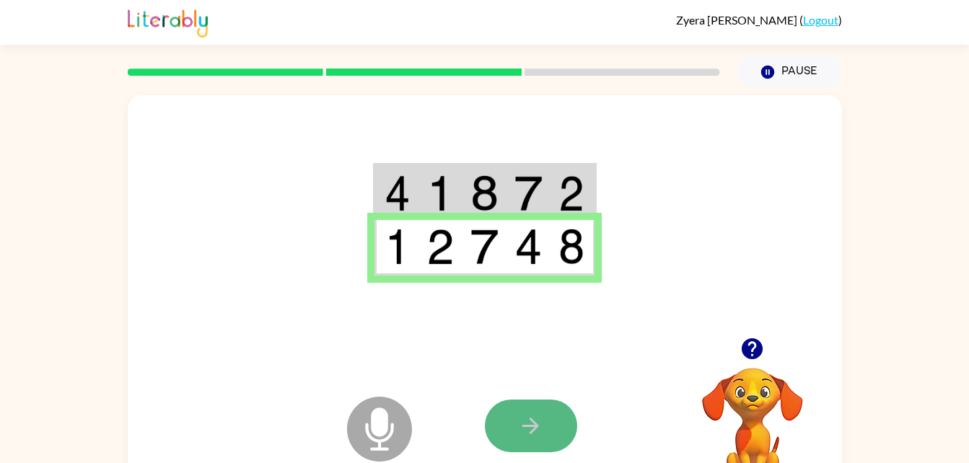
click at [544, 414] on button "button" at bounding box center [531, 426] width 92 height 53
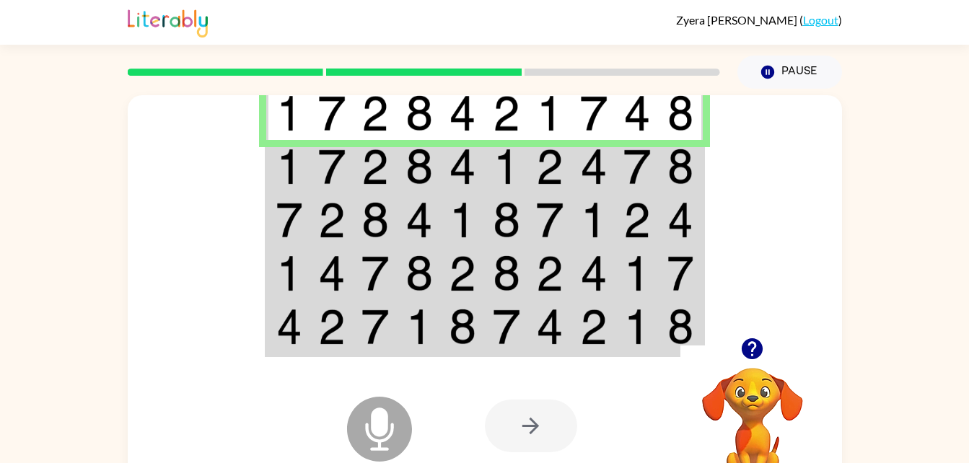
click at [377, 162] on img at bounding box center [375, 167] width 27 height 36
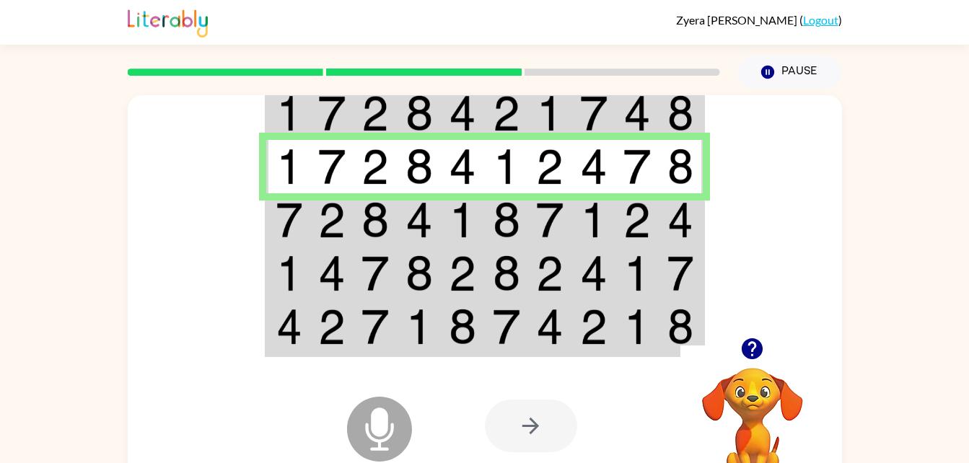
click at [309, 232] on td at bounding box center [288, 219] width 44 height 53
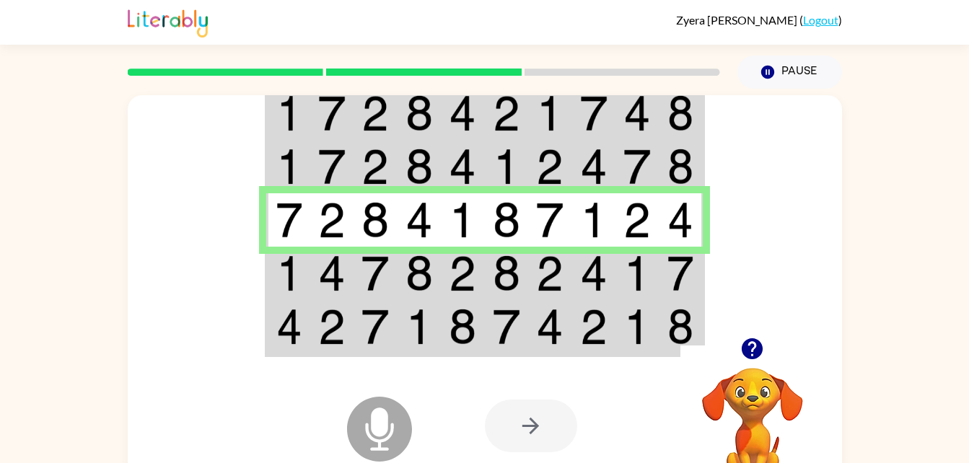
click at [598, 274] on img at bounding box center [593, 274] width 27 height 36
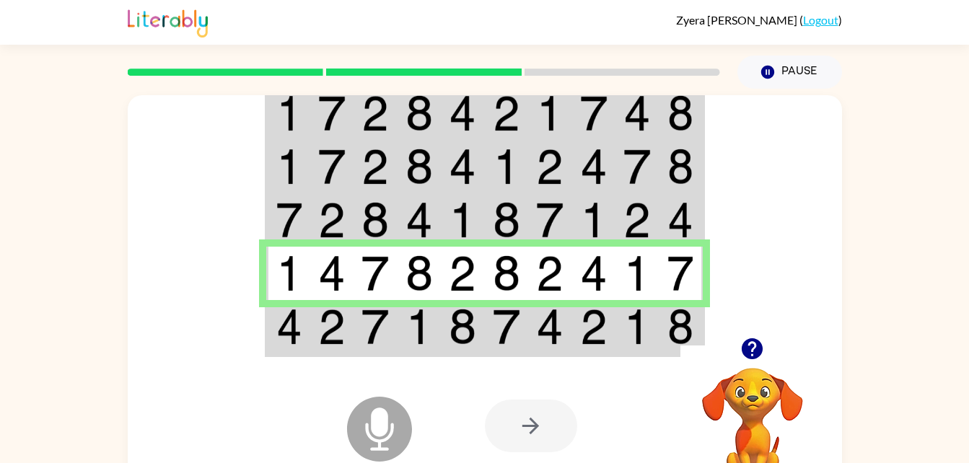
click at [416, 345] on div "Microphone The Microphone is here when it is your turn to talk Your browser mus…" at bounding box center [485, 426] width 715 height 162
click at [426, 344] on img at bounding box center [419, 327] width 27 height 36
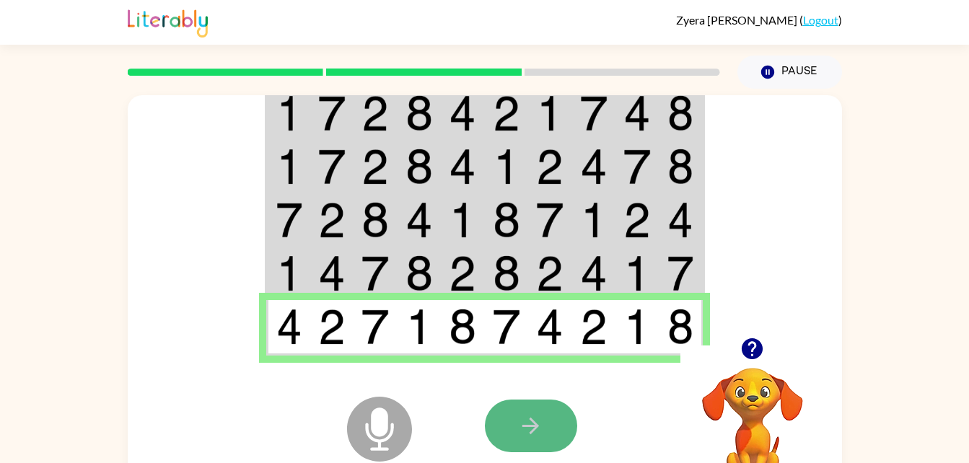
click at [521, 436] on icon "button" at bounding box center [530, 426] width 25 height 25
